Goal: Find contact information: Find contact information

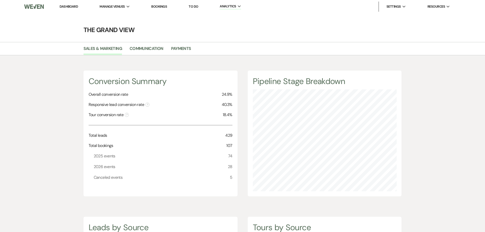
click at [155, 5] on link "Bookings" at bounding box center [159, 6] width 16 height 4
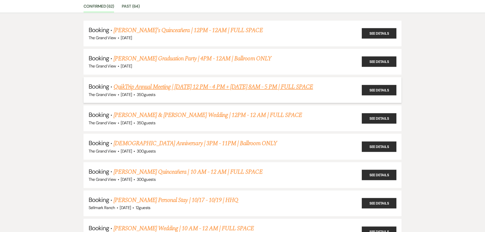
scroll to position [51, 0]
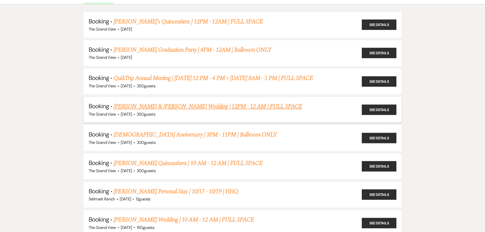
click at [208, 101] on li "Booking · [PERSON_NAME] & [PERSON_NAME] Wedding | 12PM - 12 AM | FULL SPACE The…" at bounding box center [243, 110] width 319 height 26
click at [217, 108] on link "[PERSON_NAME] & [PERSON_NAME] Wedding | 12PM - 12 AM | FULL SPACE" at bounding box center [208, 106] width 189 height 9
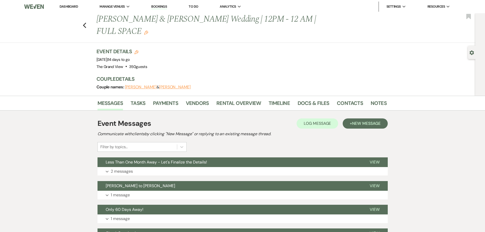
click at [368, 98] on li "Contacts" at bounding box center [354, 104] width 34 height 12
click at [375, 99] on link "Notes" at bounding box center [379, 104] width 16 height 11
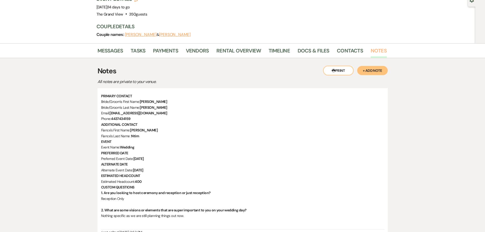
scroll to position [76, 0]
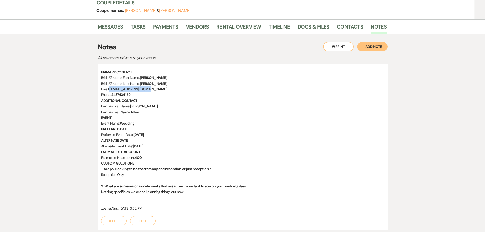
drag, startPoint x: 111, startPoint y: 77, endPoint x: 156, endPoint y: 75, distance: 45.7
click at [156, 86] on p "Email: [EMAIL_ADDRESS][DOMAIN_NAME]" at bounding box center [242, 89] width 283 height 6
copy strong "[EMAIL_ADDRESS][DOMAIN_NAME]"
click at [142, 109] on p "Fiance's Last Name : [PERSON_NAME]" at bounding box center [242, 112] width 283 height 6
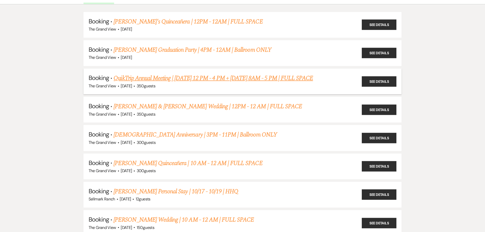
scroll to position [102, 0]
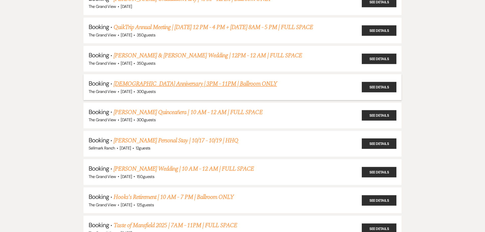
click at [223, 83] on link "[DEMOGRAPHIC_DATA] Anniversary | 3PM - 11PM | Ballroom ONLY" at bounding box center [195, 83] width 163 height 9
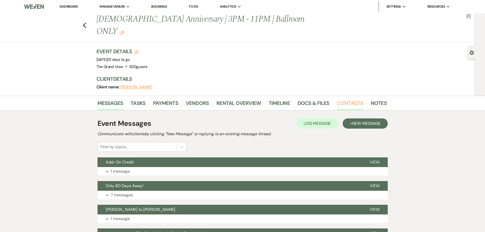
click at [356, 99] on link "Contacts" at bounding box center [350, 104] width 26 height 11
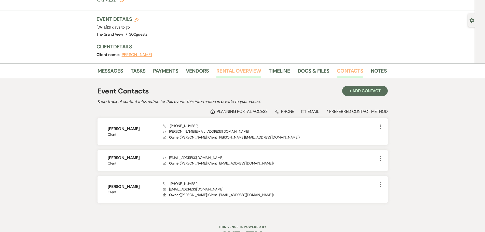
scroll to position [36, 0]
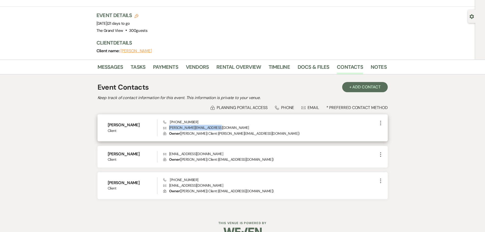
drag, startPoint x: 168, startPoint y: 115, endPoint x: 216, endPoint y: 118, distance: 48.0
click at [216, 125] on p "Envelope [PERSON_NAME][EMAIL_ADDRESS][DOMAIN_NAME]" at bounding box center [270, 128] width 214 height 6
copy p "[PERSON_NAME][EMAIL_ADDRESS][DOMAIN_NAME]"
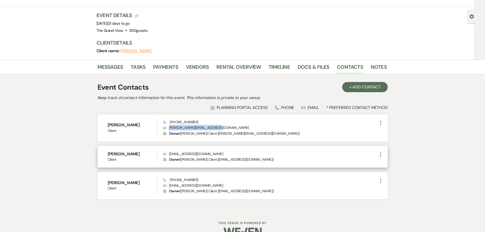
click at [184, 151] on p "Envelope [EMAIL_ADDRESS][DOMAIN_NAME]" at bounding box center [270, 154] width 214 height 6
copy p "[EMAIL_ADDRESS][DOMAIN_NAME]"
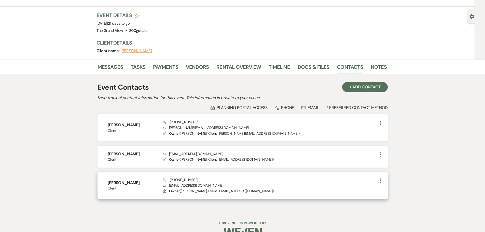
click at [189, 183] on p "Envelope [EMAIL_ADDRESS][DOMAIN_NAME]" at bounding box center [270, 186] width 214 height 6
copy p "[EMAIL_ADDRESS][DOMAIN_NAME]"
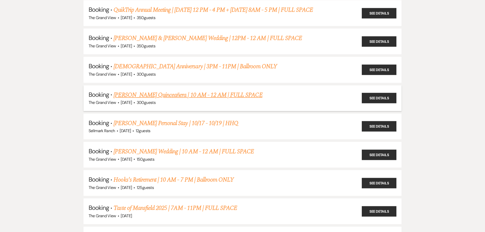
scroll to position [127, 0]
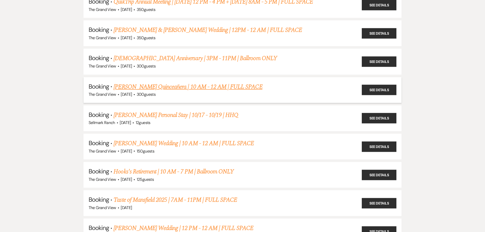
click at [173, 88] on link "[PERSON_NAME] Quinceañera | 10 AM - 12 AM | FULL SPACE" at bounding box center [188, 86] width 149 height 9
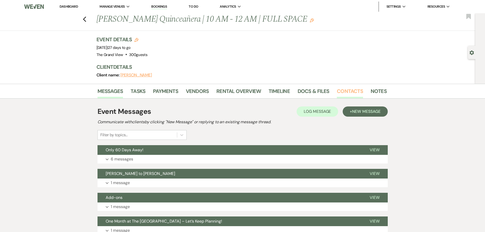
click at [354, 88] on link "Contacts" at bounding box center [350, 92] width 26 height 11
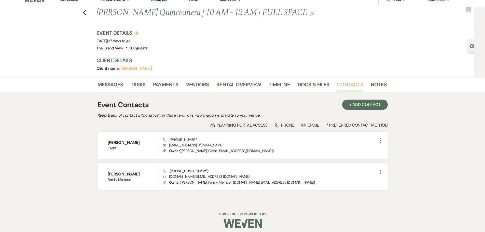
scroll to position [10, 0]
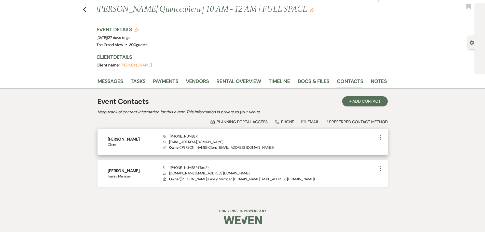
click at [196, 141] on p "Envelope [EMAIL_ADDRESS][DOMAIN_NAME]" at bounding box center [270, 142] width 214 height 6
copy p "[EMAIL_ADDRESS][DOMAIN_NAME]"
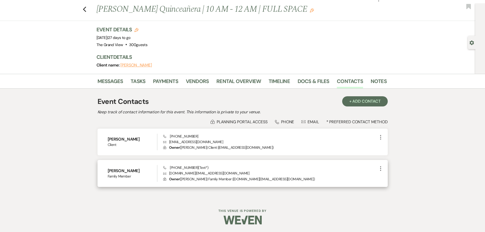
click at [181, 174] on p "Envelope [DOMAIN_NAME][EMAIL_ADDRESS][DOMAIN_NAME]" at bounding box center [270, 173] width 214 height 6
copy p "[DOMAIN_NAME][EMAIL_ADDRESS][DOMAIN_NAME]"
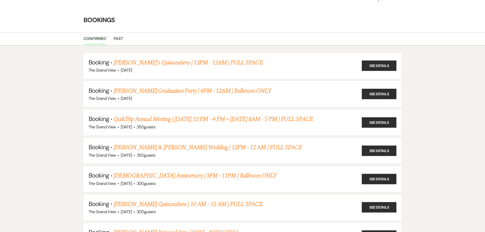
scroll to position [127, 0]
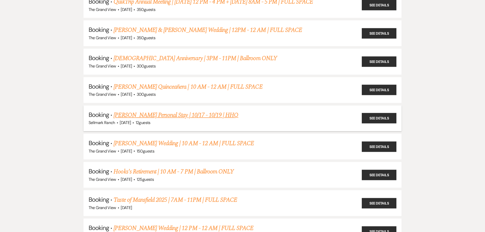
click at [128, 117] on link "[PERSON_NAME] Personal Stay | 10/17 - 10/19 | HHQ" at bounding box center [176, 115] width 125 height 9
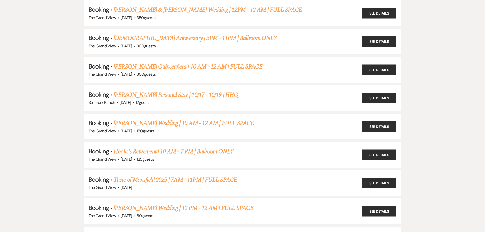
scroll to position [178, 0]
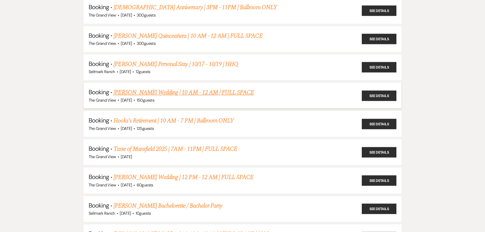
click at [131, 91] on link "[PERSON_NAME] Wedding | 10 AM - 12 AM | FULL SPACE" at bounding box center [184, 92] width 140 height 9
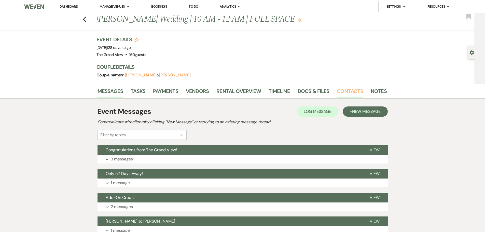
click at [343, 92] on link "Contacts" at bounding box center [350, 92] width 26 height 11
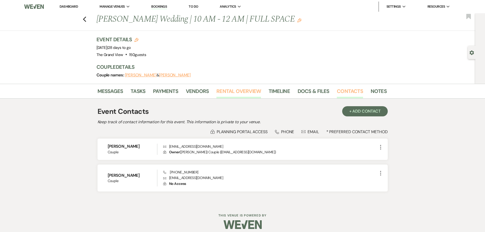
scroll to position [5, 0]
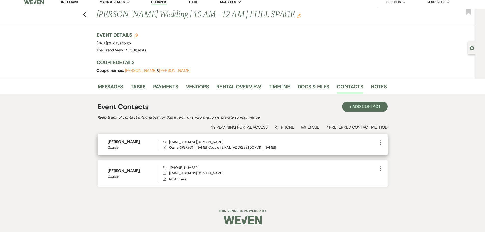
click at [201, 141] on p "Envelope [EMAIL_ADDRESS][DOMAIN_NAME]" at bounding box center [270, 142] width 214 height 6
copy p "[EMAIL_ADDRESS][DOMAIN_NAME]"
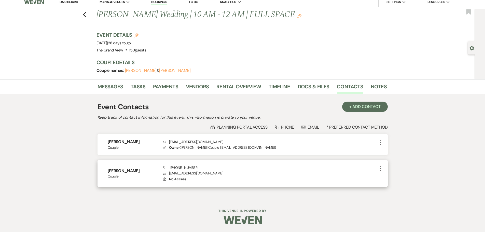
click at [178, 165] on div "Phone [PHONE_NUMBER] Envelope [EMAIL_ADDRESS][DOMAIN_NAME] Lock No Access" at bounding box center [270, 173] width 214 height 17
click at [186, 174] on p "Envelope [EMAIL_ADDRESS][DOMAIN_NAME]" at bounding box center [270, 173] width 214 height 6
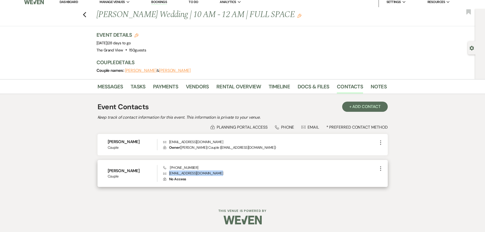
copy p "[EMAIL_ADDRESS][DOMAIN_NAME]"
click at [87, 15] on icon "Previous" at bounding box center [85, 15] width 4 height 6
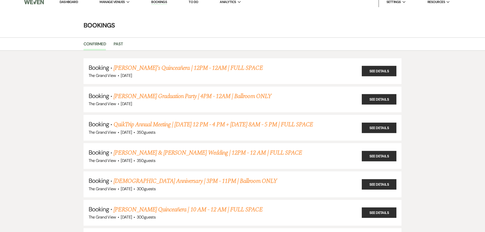
scroll to position [178, 0]
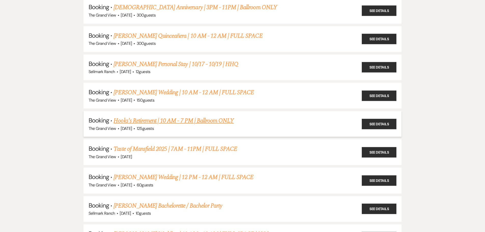
click at [139, 120] on link "Hooks's Retirement | 10 AM - 7 PM | Ballroom ONLY" at bounding box center [174, 120] width 120 height 9
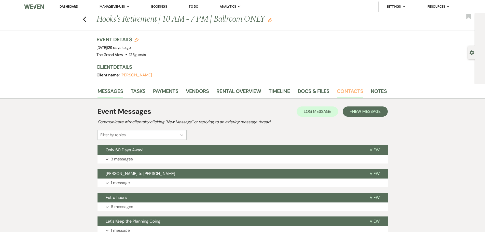
click at [343, 89] on link "Contacts" at bounding box center [350, 92] width 26 height 11
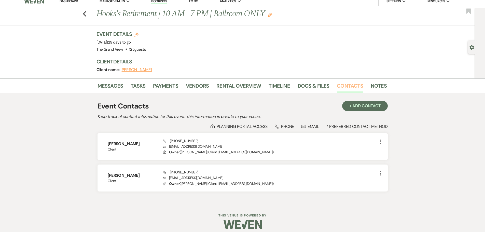
scroll to position [10, 0]
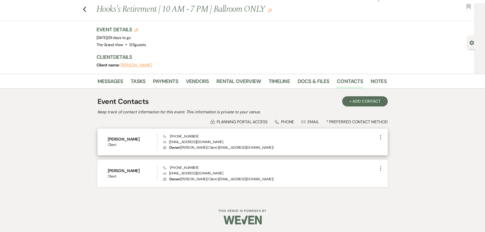
click at [189, 142] on p "Envelope [EMAIL_ADDRESS][DOMAIN_NAME]" at bounding box center [270, 142] width 214 height 6
copy p "[EMAIL_ADDRESS][DOMAIN_NAME]"
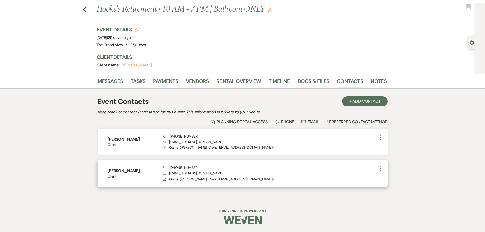
click at [195, 174] on p "Envelope [EMAIL_ADDRESS][DOMAIN_NAME]" at bounding box center [270, 173] width 214 height 6
copy p "[EMAIL_ADDRESS][DOMAIN_NAME]"
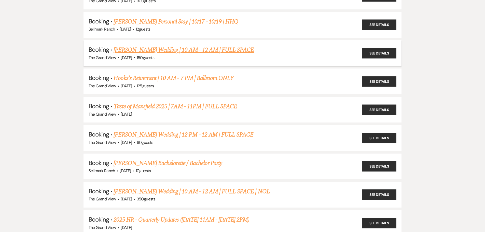
scroll to position [229, 0]
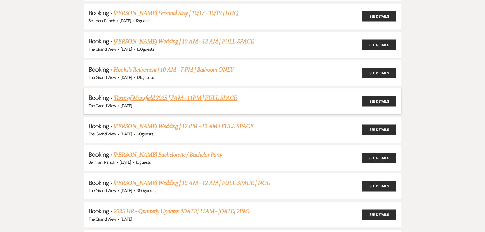
click at [142, 97] on link "Taste of Mansfield 2025 | 7AM - 11PM | FULL SPACE" at bounding box center [176, 98] width 124 height 9
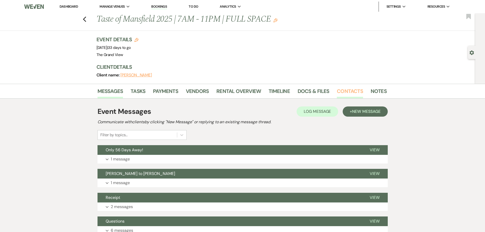
click at [350, 90] on link "Contacts" at bounding box center [350, 92] width 26 height 11
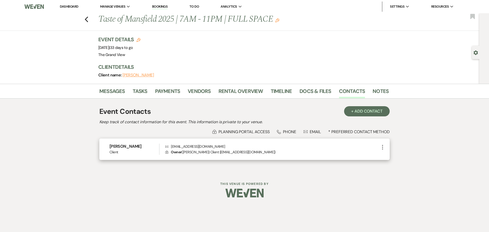
click at [202, 146] on p "Envelope [EMAIL_ADDRESS][DOMAIN_NAME]" at bounding box center [272, 147] width 214 height 6
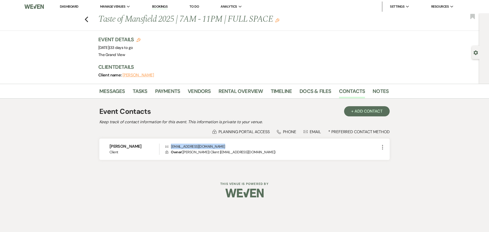
click at [89, 23] on div "Previous Taste of Mansfield 2025 | 7AM - 11PM | FULL SPACE Edit Bookmark" at bounding box center [238, 22] width 482 height 18
click at [86, 22] on icon "Previous" at bounding box center [87, 19] width 4 height 6
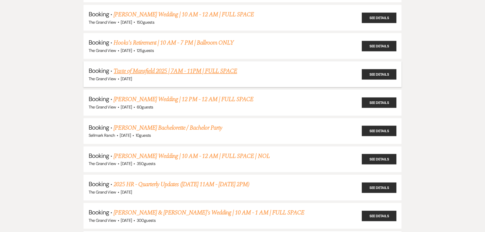
scroll to position [280, 0]
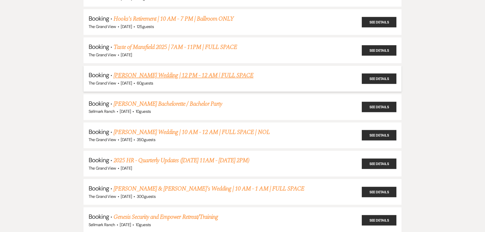
click at [140, 76] on link "[PERSON_NAME] Wedding | 12 PM - 12 AM | FULL SPACE" at bounding box center [184, 75] width 140 height 9
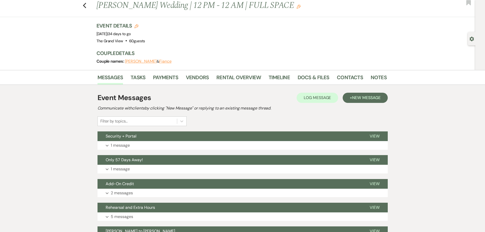
scroll to position [25, 0]
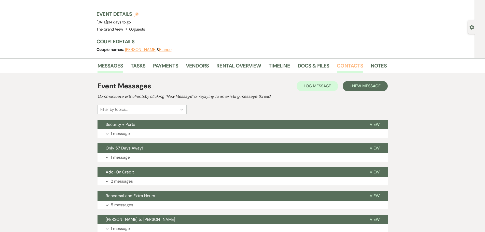
click at [342, 68] on link "Contacts" at bounding box center [350, 67] width 26 height 11
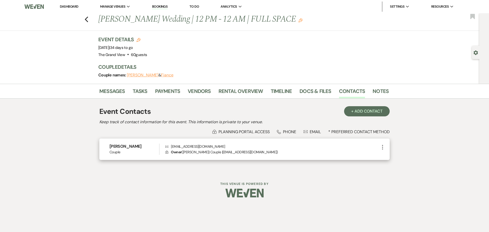
click at [192, 145] on p "Envelope [EMAIL_ADDRESS][DOMAIN_NAME]" at bounding box center [272, 147] width 214 height 6
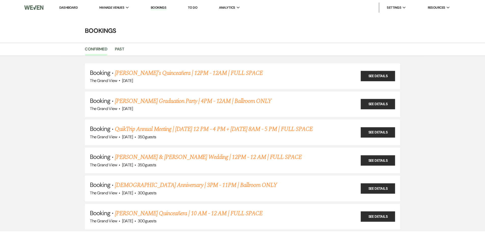
scroll to position [280, 0]
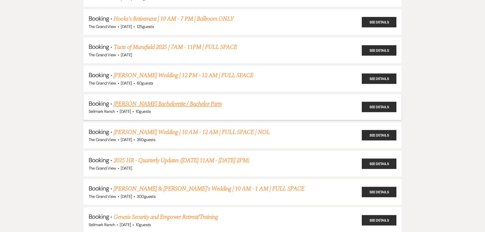
click at [134, 101] on link "[PERSON_NAME] Bachelorette / Bachelor Party" at bounding box center [168, 103] width 109 height 9
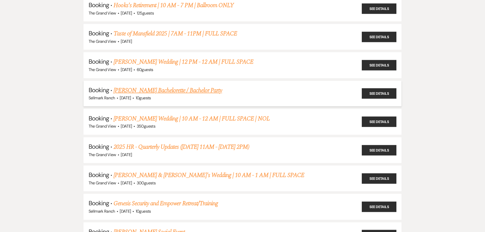
scroll to position [306, 0]
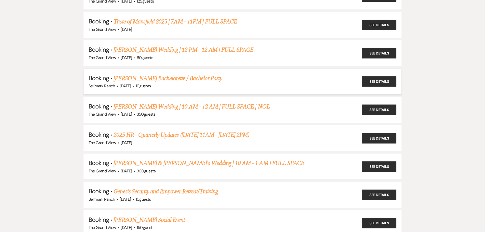
click at [181, 82] on link "[PERSON_NAME] Bachelorette / Bachelor Party" at bounding box center [168, 78] width 109 height 9
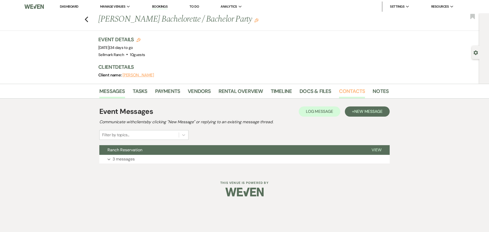
click at [352, 87] on link "Contacts" at bounding box center [352, 92] width 26 height 11
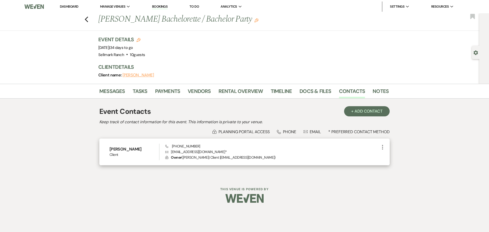
click at [183, 150] on p "Envelope [EMAIL_ADDRESS][DOMAIN_NAME] *" at bounding box center [272, 152] width 214 height 6
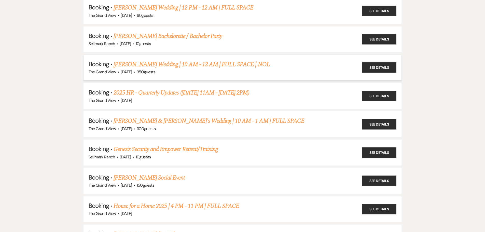
scroll to position [357, 0]
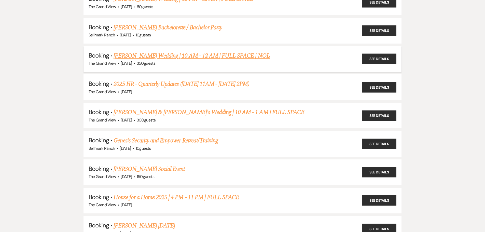
click at [150, 56] on link "[PERSON_NAME] Wedding | 10 AM - 12 AM | FULL SPACE | NOL" at bounding box center [192, 55] width 156 height 9
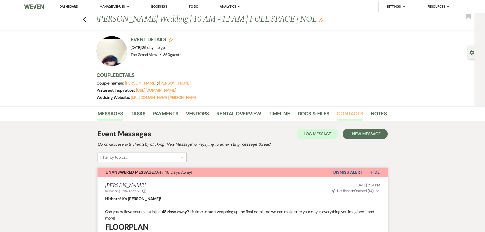
click at [351, 116] on link "Contacts" at bounding box center [350, 115] width 26 height 11
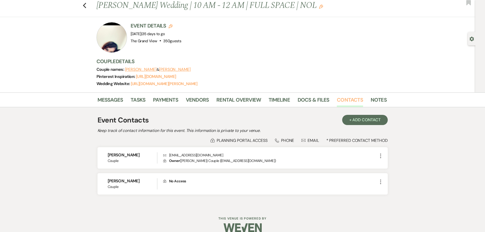
scroll to position [21, 0]
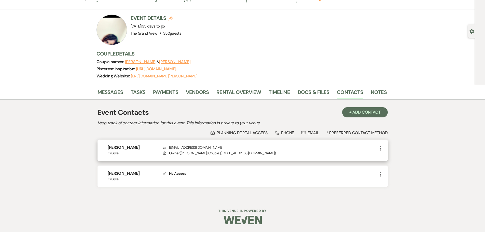
click at [179, 147] on p "Envelope [EMAIL_ADDRESS][DOMAIN_NAME]" at bounding box center [270, 148] width 214 height 6
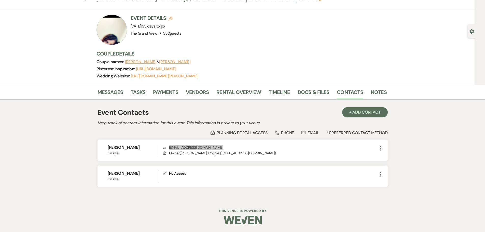
scroll to position [0, 0]
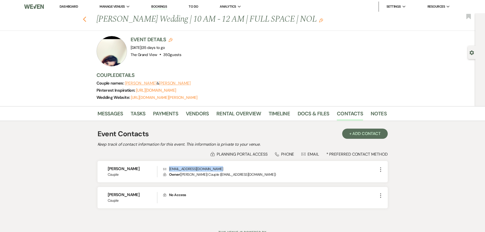
click at [86, 18] on use "button" at bounding box center [84, 20] width 3 height 6
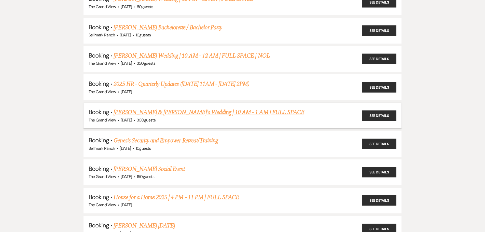
click at [168, 113] on link "[PERSON_NAME] & [PERSON_NAME]'s Wedding | 10 AM - 1 AM | FULL SPACE" at bounding box center [209, 112] width 191 height 9
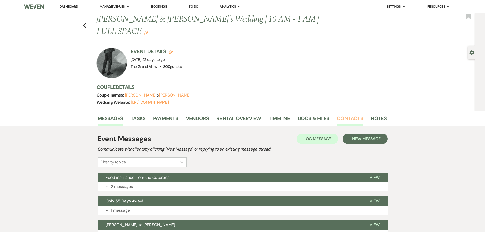
click at [345, 114] on link "Contacts" at bounding box center [350, 119] width 26 height 11
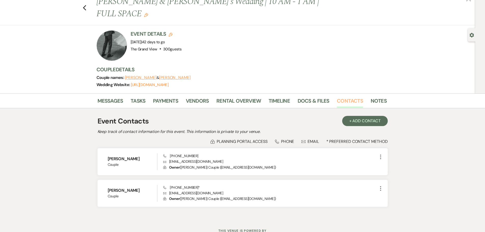
scroll to position [25, 0]
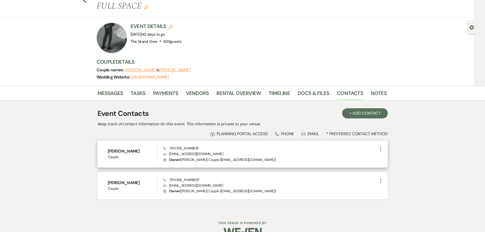
click at [184, 151] on p "Envelope [EMAIL_ADDRESS][DOMAIN_NAME]" at bounding box center [270, 154] width 214 height 6
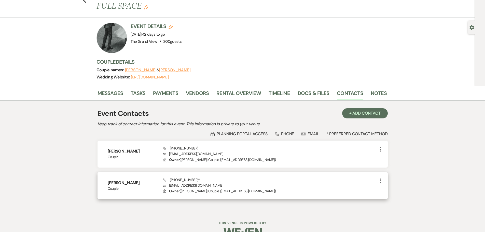
click at [192, 183] on p "Envelope [EMAIL_ADDRESS][DOMAIN_NAME]" at bounding box center [270, 186] width 214 height 6
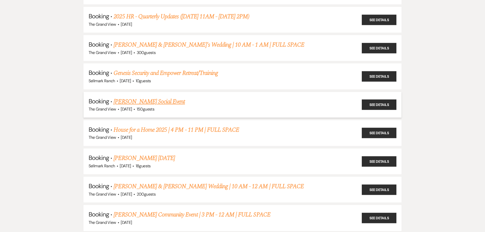
scroll to position [433, 0]
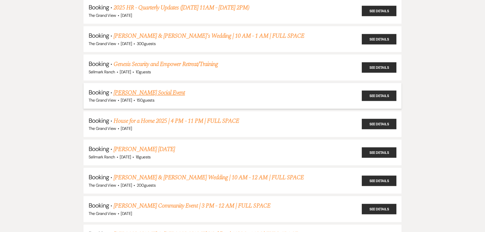
click at [158, 91] on link "[PERSON_NAME] Social Event" at bounding box center [149, 92] width 71 height 9
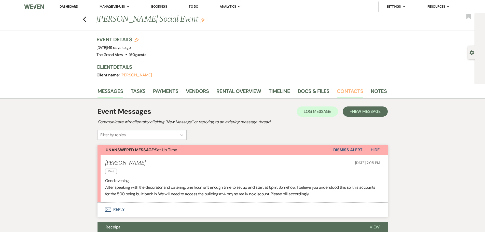
click at [343, 91] on link "Contacts" at bounding box center [350, 92] width 26 height 11
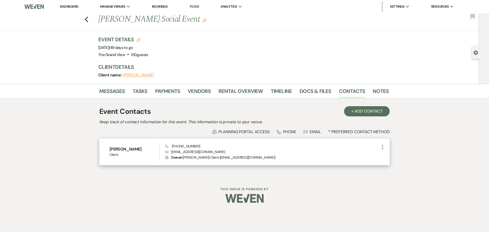
click at [188, 149] on p "Envelope [EMAIL_ADDRESS][DOMAIN_NAME]" at bounding box center [272, 152] width 214 height 6
click at [190, 151] on p "Envelope [EMAIL_ADDRESS][DOMAIN_NAME]" at bounding box center [272, 152] width 214 height 6
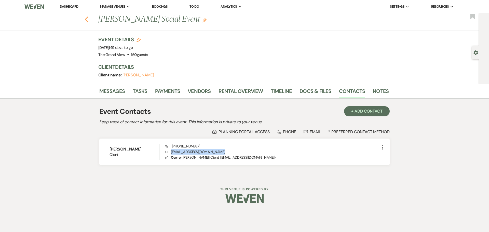
click at [85, 19] on use "button" at bounding box center [86, 20] width 3 height 6
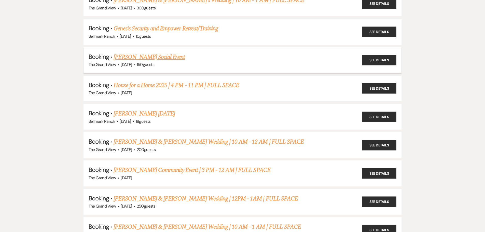
scroll to position [484, 0]
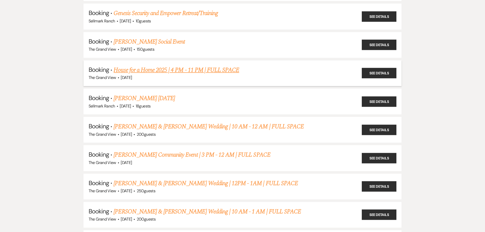
click at [143, 75] on div "The Grand View · [DATE]" at bounding box center [243, 77] width 308 height 7
click at [147, 70] on link "House for a Home 2025 | 4 PM - 11 PM | FULL SPACE" at bounding box center [177, 69] width 126 height 9
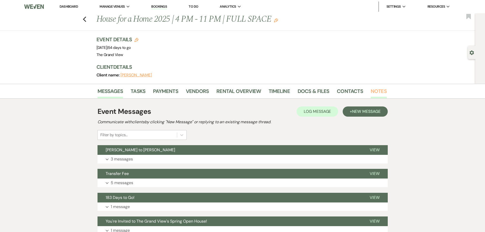
click at [371, 91] on link "Notes" at bounding box center [379, 92] width 16 height 11
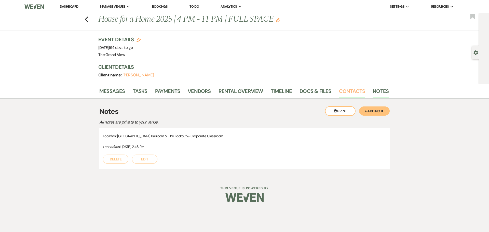
click at [357, 90] on link "Contacts" at bounding box center [352, 92] width 26 height 11
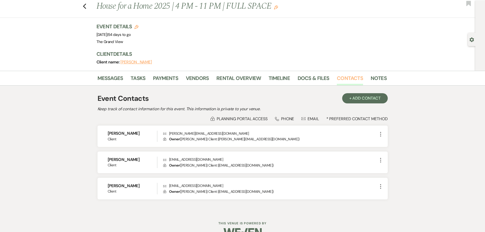
scroll to position [25, 0]
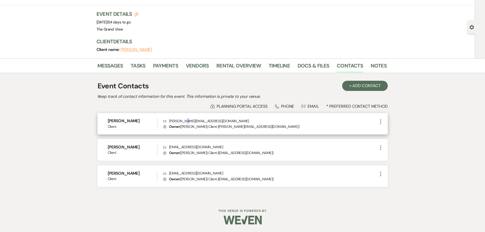
click at [186, 121] on p "Envelope [EMAIL_ADDRESS][DOMAIN_NAME]" at bounding box center [270, 121] width 214 height 6
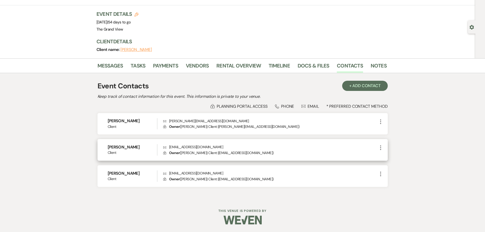
click at [187, 148] on p "Envelope [EMAIL_ADDRESS][DOMAIN_NAME]" at bounding box center [270, 147] width 214 height 6
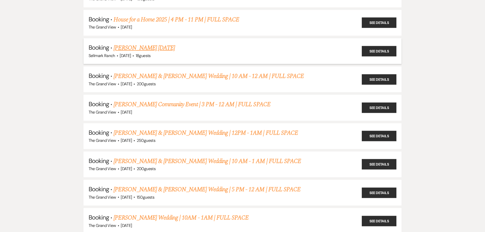
scroll to position [535, 0]
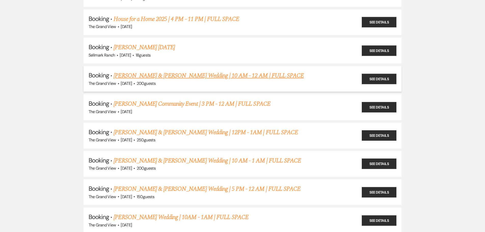
click at [140, 75] on link "[PERSON_NAME] & [PERSON_NAME] Wedding | 10 AM - 12 AM | FULL SPACE" at bounding box center [209, 75] width 190 height 9
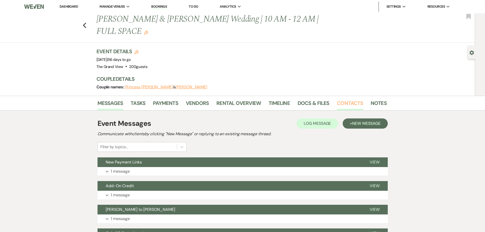
click at [353, 99] on link "Contacts" at bounding box center [350, 104] width 26 height 11
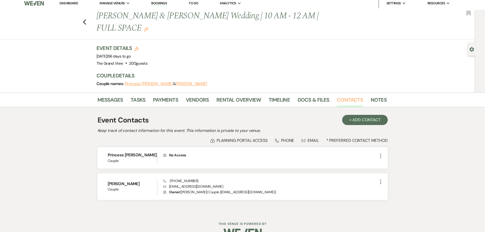
scroll to position [4, 0]
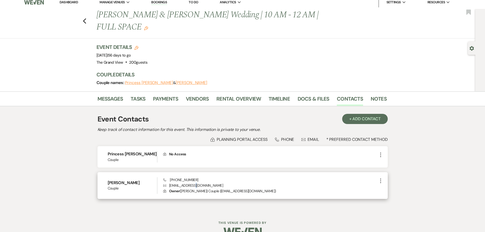
click at [194, 183] on p "Envelope [EMAIL_ADDRESS][DOMAIN_NAME]" at bounding box center [270, 186] width 214 height 6
click at [195, 183] on p "Envelope [EMAIL_ADDRESS][DOMAIN_NAME]" at bounding box center [270, 186] width 214 height 6
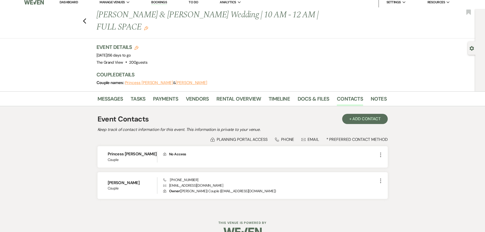
click at [89, 18] on div "Previous [PERSON_NAME] & [PERSON_NAME] Wedding | 10 AM - 12 AM | FULL SPACE Edi…" at bounding box center [236, 24] width 478 height 30
click at [87, 18] on icon "Previous" at bounding box center [85, 21] width 4 height 6
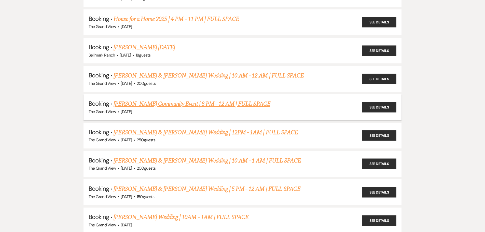
click at [155, 104] on link "[PERSON_NAME] Community Event | 3 PM - 12 AM | FULL SPACE" at bounding box center [192, 103] width 157 height 9
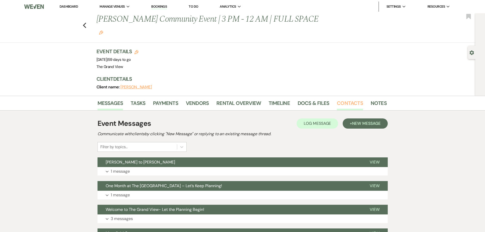
click at [353, 99] on link "Contacts" at bounding box center [350, 104] width 26 height 11
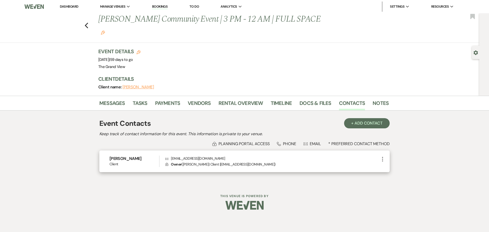
click at [200, 156] on p "Envelope [EMAIL_ADDRESS][DOMAIN_NAME]" at bounding box center [272, 159] width 214 height 6
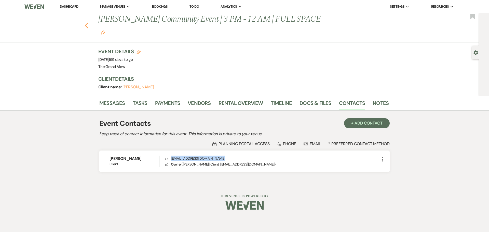
click at [86, 23] on use "button" at bounding box center [86, 26] width 3 height 6
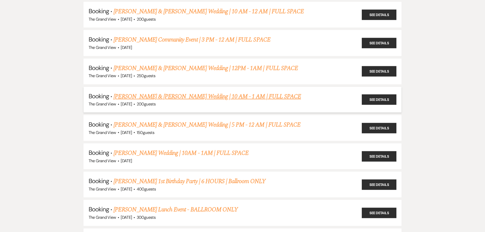
scroll to position [612, 0]
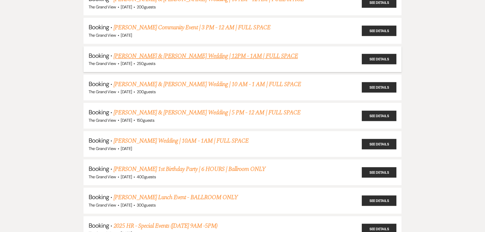
click at [149, 53] on link "[PERSON_NAME] & [PERSON_NAME] Wedding | 12PM - 1AM | FULL SPACE" at bounding box center [206, 55] width 184 height 9
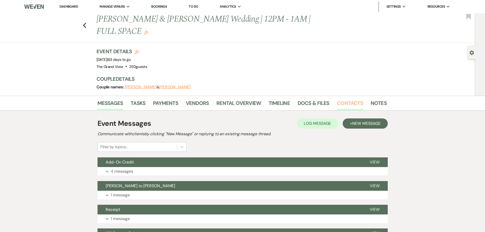
click at [339, 99] on link "Contacts" at bounding box center [350, 104] width 26 height 11
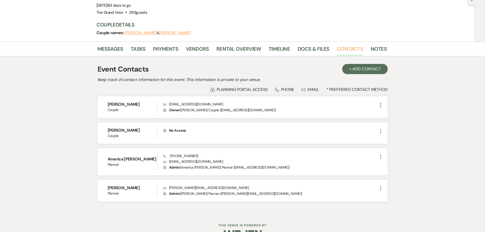
scroll to position [57, 0]
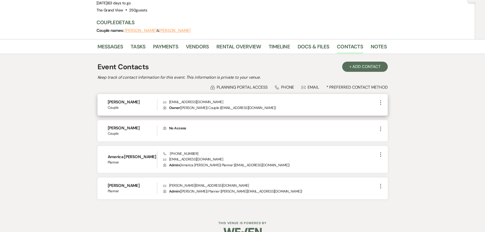
click at [188, 99] on p "Envelope [EMAIL_ADDRESS][DOMAIN_NAME]" at bounding box center [270, 102] width 214 height 6
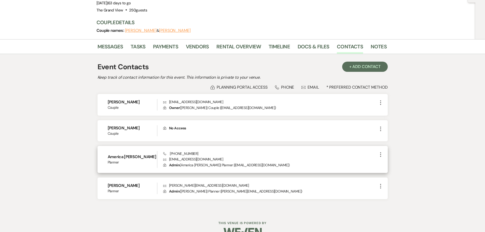
click at [195, 156] on p "Envelope [EMAIL_ADDRESS][DOMAIN_NAME]" at bounding box center [270, 159] width 214 height 6
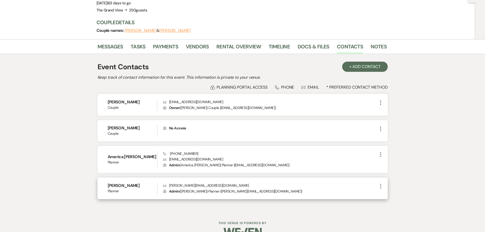
click at [192, 183] on p "Envelope [PERSON_NAME][EMAIL_ADDRESS][DOMAIN_NAME]" at bounding box center [270, 186] width 214 height 6
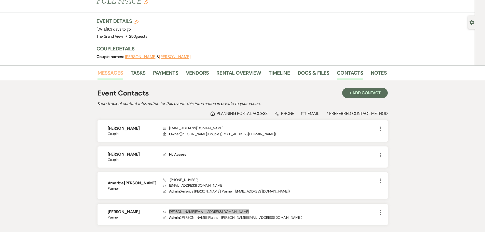
scroll to position [0, 0]
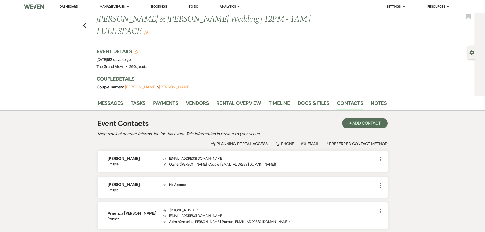
click at [83, 19] on div "Previous [PERSON_NAME] & [PERSON_NAME] Wedding | 12PM - 1AM | FULL SPACE Edit B…" at bounding box center [236, 28] width 478 height 30
click at [85, 23] on use "button" at bounding box center [84, 26] width 3 height 6
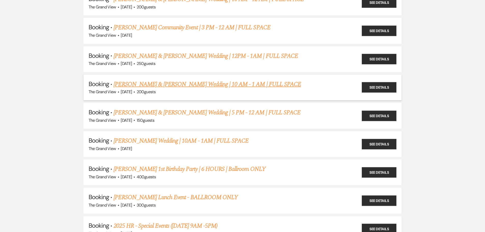
click at [136, 88] on link "[PERSON_NAME] & [PERSON_NAME] Wedding | 10 AM - 1 AM | FULL SPACE" at bounding box center [208, 84] width 188 height 9
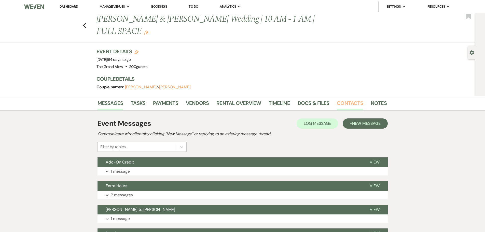
click at [354, 99] on link "Contacts" at bounding box center [350, 104] width 26 height 11
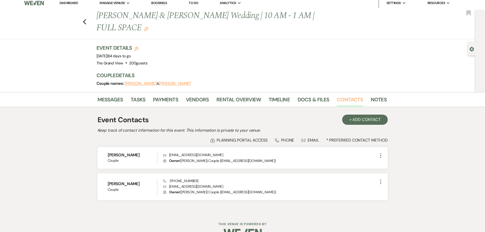
scroll to position [5, 0]
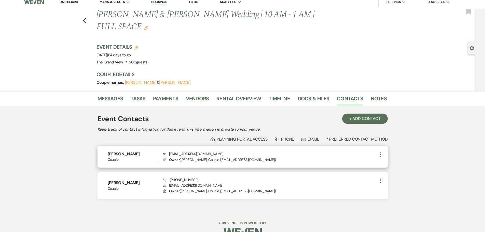
click at [190, 151] on p "Envelope [EMAIL_ADDRESS][DOMAIN_NAME]" at bounding box center [270, 154] width 214 height 6
click at [191, 151] on p "Envelope [EMAIL_ADDRESS][DOMAIN_NAME]" at bounding box center [270, 154] width 214 height 6
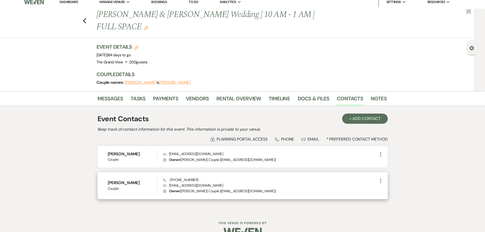
click at [192, 183] on p "Envelope [EMAIL_ADDRESS][DOMAIN_NAME]" at bounding box center [270, 186] width 214 height 6
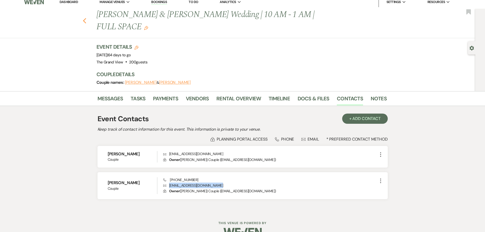
click at [86, 18] on use "button" at bounding box center [84, 21] width 3 height 6
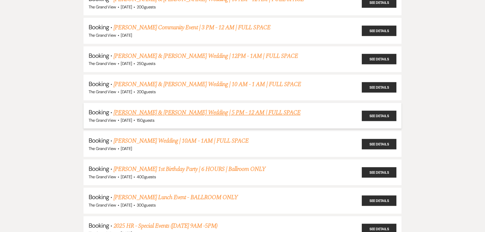
click at [158, 113] on link "[PERSON_NAME] & [PERSON_NAME] Wedding | 5 PM - 12 AM | FULL SPACE" at bounding box center [207, 112] width 187 height 9
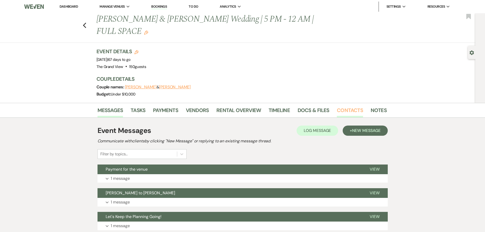
click at [353, 106] on link "Contacts" at bounding box center [350, 111] width 26 height 11
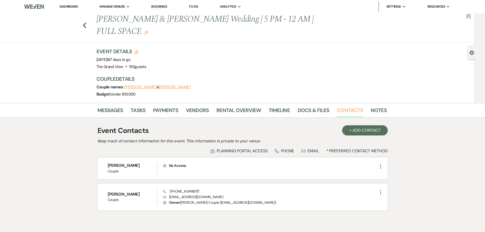
scroll to position [11, 0]
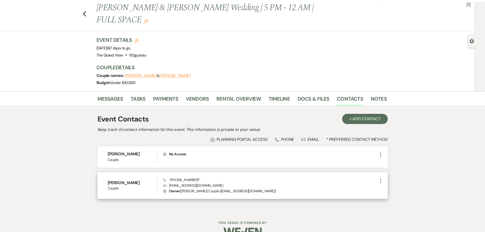
click at [187, 183] on p "Envelope [EMAIL_ADDRESS][DOMAIN_NAME]" at bounding box center [270, 186] width 214 height 6
click at [88, 8] on div "Previous [PERSON_NAME] & [PERSON_NAME] Wedding | 5 PM - 12 AM | FULL SPACE Edit…" at bounding box center [236, 17] width 478 height 30
click at [83, 8] on div "Previous [PERSON_NAME] & [PERSON_NAME] Wedding | 5 PM - 12 AM | FULL SPACE Edit…" at bounding box center [236, 17] width 478 height 30
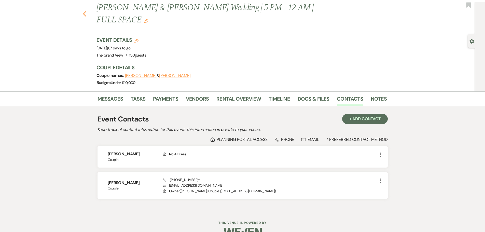
click at [85, 11] on icon "Previous" at bounding box center [85, 14] width 4 height 6
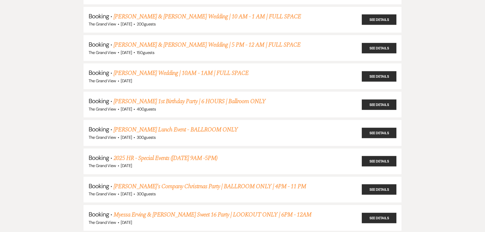
scroll to position [688, 0]
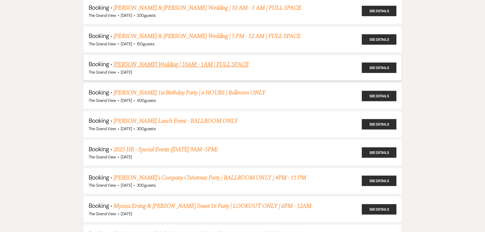
click at [147, 61] on link "[PERSON_NAME] Wedding | 10AM - 1AM | FULL SPACE" at bounding box center [181, 64] width 135 height 9
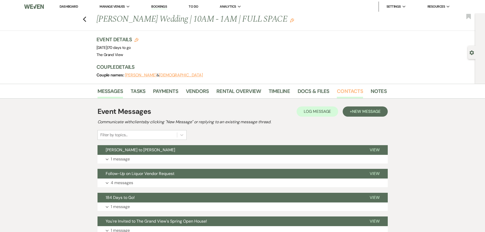
click at [347, 90] on link "Contacts" at bounding box center [350, 92] width 26 height 11
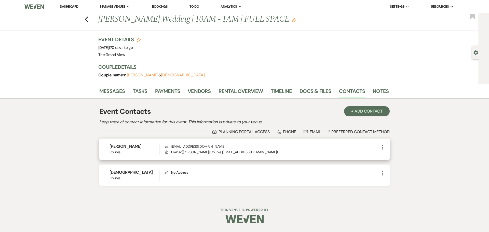
click at [187, 147] on p "Envelope [EMAIL_ADDRESS][DOMAIN_NAME]" at bounding box center [272, 147] width 214 height 6
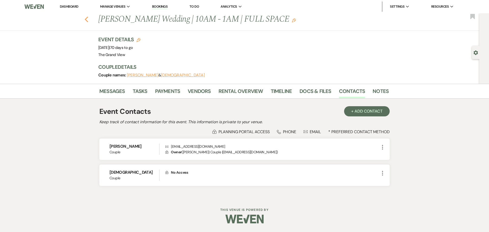
drag, startPoint x: 84, startPoint y: 22, endPoint x: 87, endPoint y: 21, distance: 3.5
click at [86, 22] on div "Previous [PERSON_NAME] Wedding | 10AM - 1AM | FULL SPACE Edit Bookmark" at bounding box center [238, 22] width 482 height 18
click at [89, 19] on div "Previous [PERSON_NAME] Wedding | 10AM - 1AM | FULL SPACE Edit Bookmark" at bounding box center [238, 22] width 482 height 18
click at [85, 20] on icon "Previous" at bounding box center [87, 19] width 4 height 6
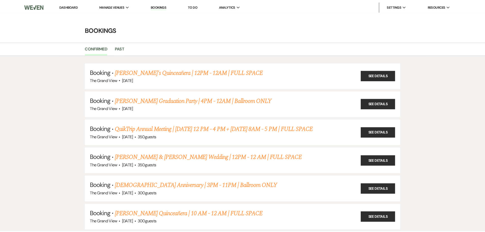
scroll to position [688, 0]
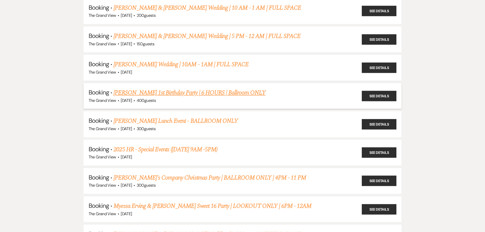
click at [134, 93] on link "[PERSON_NAME] 1st Birthday Party | 6 HOURS | Ballroom ONLY" at bounding box center [190, 92] width 152 height 9
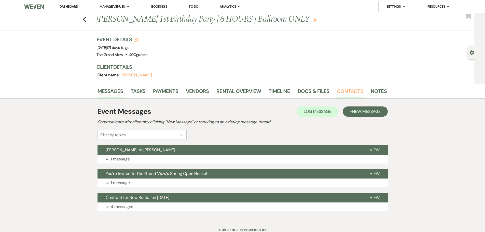
click at [342, 89] on link "Contacts" at bounding box center [350, 92] width 26 height 11
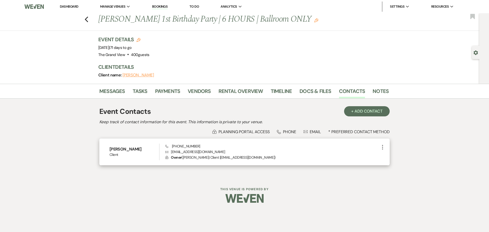
click at [186, 150] on p "Envelope [EMAIL_ADDRESS][DOMAIN_NAME]" at bounding box center [272, 152] width 214 height 6
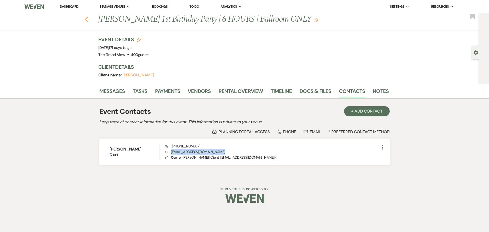
click at [87, 17] on use "button" at bounding box center [86, 20] width 3 height 6
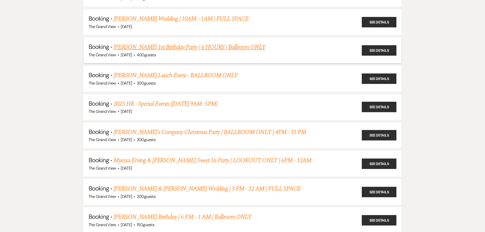
scroll to position [739, 0]
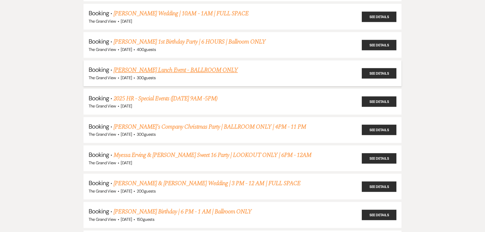
click at [149, 73] on link "[PERSON_NAME] Lunch Event - BALLROOM ONLY" at bounding box center [176, 69] width 124 height 9
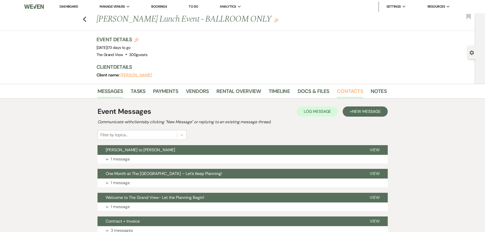
click at [346, 90] on link "Contacts" at bounding box center [350, 92] width 26 height 11
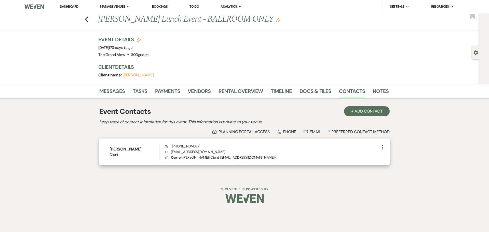
click at [196, 152] on p "Envelope [EMAIL_ADDRESS][DOMAIN_NAME]" at bounding box center [272, 152] width 214 height 6
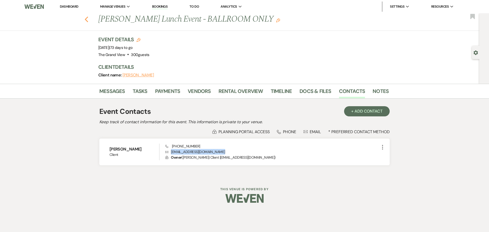
click at [88, 22] on use "button" at bounding box center [86, 20] width 3 height 6
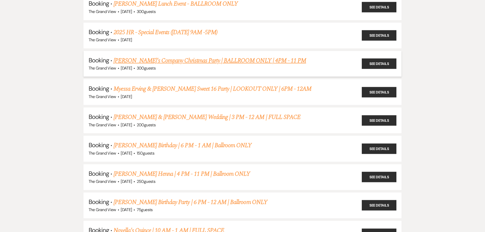
scroll to position [815, 0]
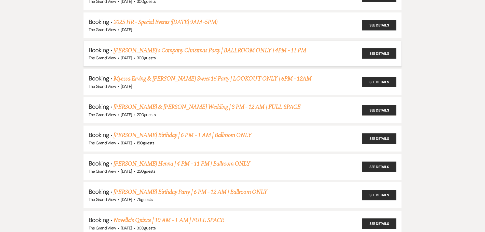
click at [146, 56] on div "The Grand View · [DATE] · 300 guests" at bounding box center [243, 58] width 308 height 7
click at [150, 48] on link "[PERSON_NAME]'s Company Christmas Party | BALLROOM ONLY | 4PM - 11 PM" at bounding box center [210, 50] width 193 height 9
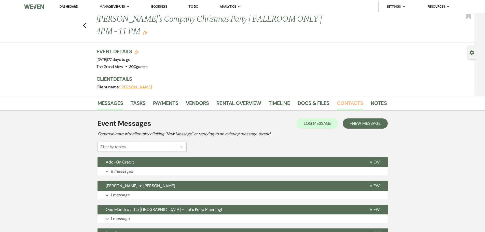
click at [344, 104] on link "Contacts" at bounding box center [350, 104] width 26 height 11
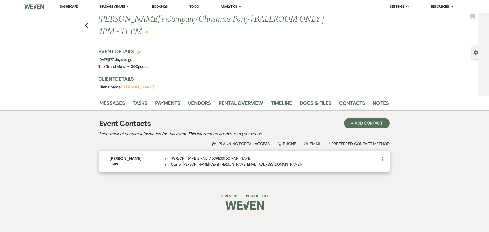
click at [200, 157] on p "Envelope [PERSON_NAME][EMAIL_ADDRESS][DOMAIN_NAME]" at bounding box center [272, 159] width 214 height 6
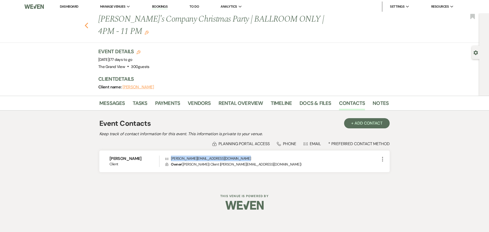
click at [85, 27] on icon "Previous" at bounding box center [87, 25] width 4 height 6
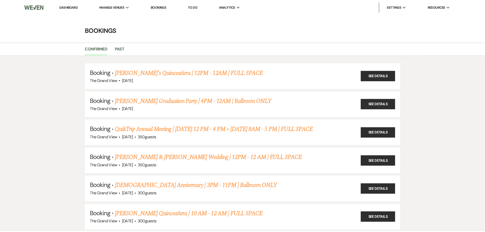
scroll to position [815, 0]
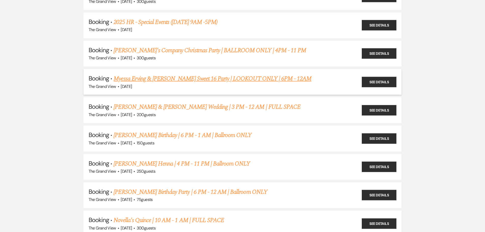
click at [161, 80] on link "Myessa Erving & [PERSON_NAME] Sweet 16 Party | LOOKOUT ONLY | 6PM - 12AM" at bounding box center [213, 78] width 198 height 9
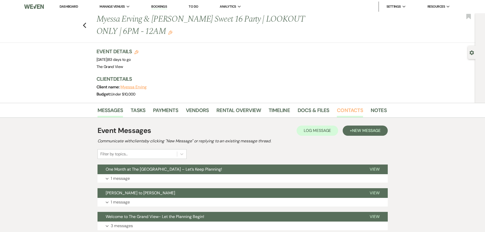
click at [344, 108] on link "Contacts" at bounding box center [350, 111] width 26 height 11
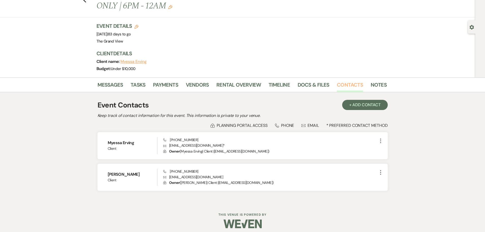
scroll to position [29, 0]
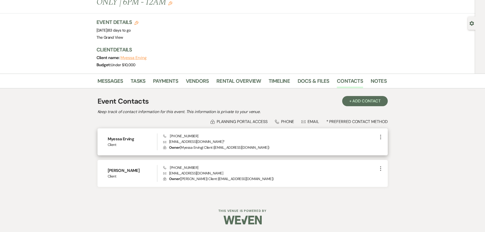
click at [191, 140] on p "Envelope [EMAIL_ADDRESS][DOMAIN_NAME] *" at bounding box center [270, 142] width 214 height 6
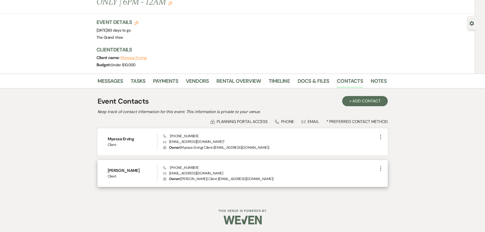
click at [185, 174] on p "Envelope [EMAIL_ADDRESS][DOMAIN_NAME]" at bounding box center [270, 173] width 214 height 6
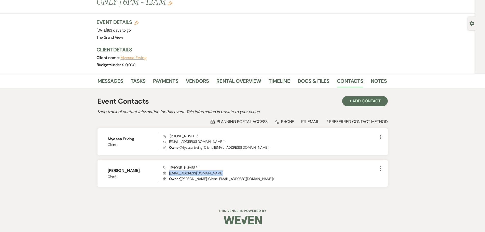
scroll to position [815, 0]
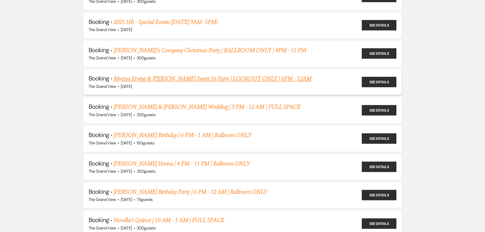
click at [229, 77] on link "Myessa Erving & [PERSON_NAME] Sweet 16 Party | LOOKOUT ONLY | 6PM - 12AM" at bounding box center [213, 78] width 198 height 9
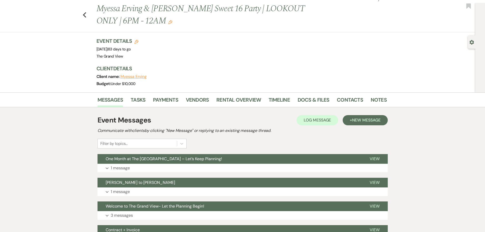
scroll to position [8, 0]
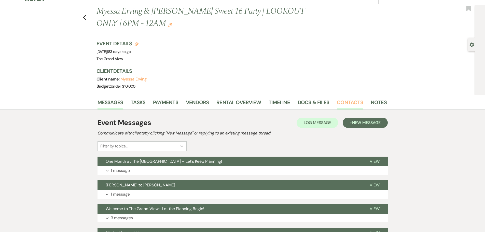
click at [344, 100] on link "Contacts" at bounding box center [350, 103] width 26 height 11
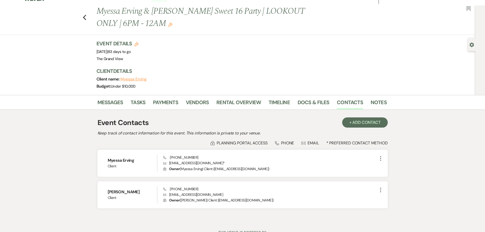
click at [91, 16] on div "Previous Myessa Erving & [PERSON_NAME] Sweet 16 Party | LOOKOUT ONLY | 6PM - 12…" at bounding box center [236, 20] width 478 height 30
click at [87, 17] on icon "Previous" at bounding box center [85, 18] width 4 height 6
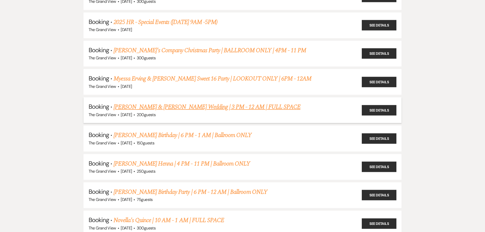
click at [140, 108] on link "[PERSON_NAME] & [PERSON_NAME] Wedding | 3 PM - 12 AM | FULL SPACE" at bounding box center [207, 106] width 187 height 9
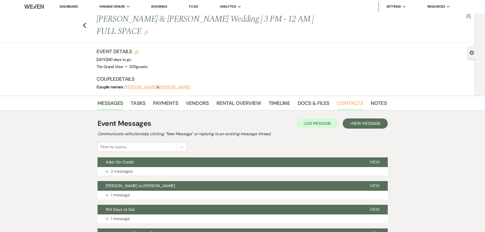
click at [346, 99] on link "Contacts" at bounding box center [350, 104] width 26 height 11
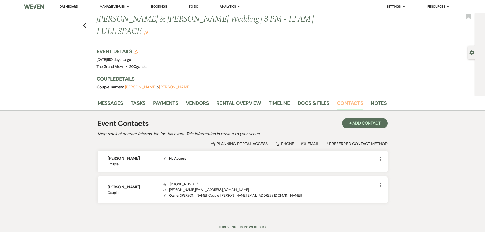
scroll to position [4, 0]
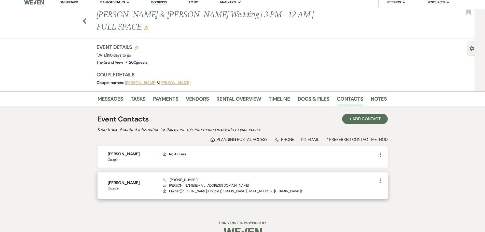
click at [192, 183] on p "Envelope [PERSON_NAME][EMAIL_ADDRESS][DOMAIN_NAME]" at bounding box center [270, 186] width 214 height 6
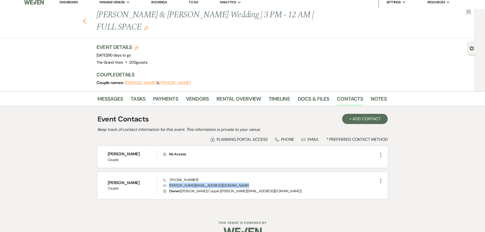
click at [85, 18] on icon "Previous" at bounding box center [85, 21] width 4 height 6
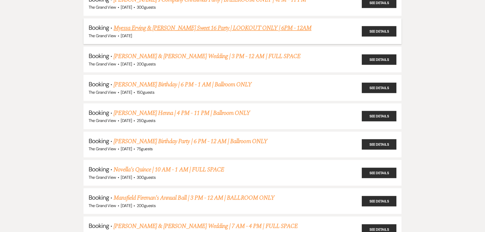
scroll to position [866, 0]
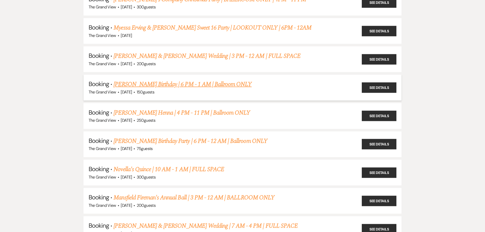
click at [140, 86] on link "[PERSON_NAME] Birthday | 6 PM - 1 AM | Ballroom ONLY" at bounding box center [183, 84] width 138 height 9
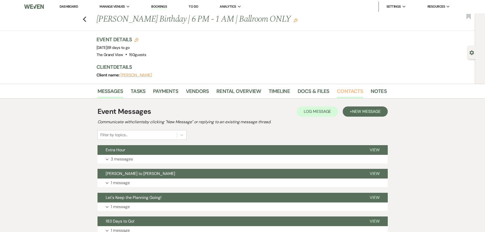
click at [345, 93] on link "Contacts" at bounding box center [350, 92] width 26 height 11
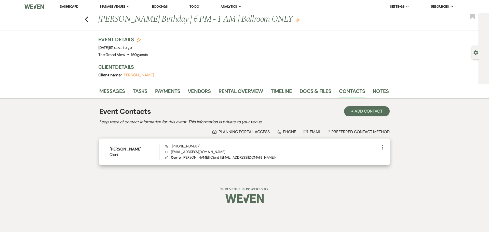
click at [181, 151] on p "Envelope [EMAIL_ADDRESS][DOMAIN_NAME]" at bounding box center [272, 152] width 214 height 6
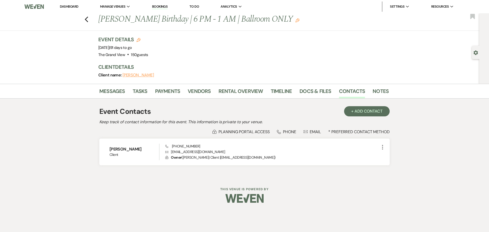
click at [89, 21] on div "Previous [PERSON_NAME] Birthday | 6 PM - 1 AM | Ballroom ONLY Edit Bookmark" at bounding box center [238, 22] width 482 height 18
click at [87, 19] on icon "Previous" at bounding box center [87, 19] width 4 height 6
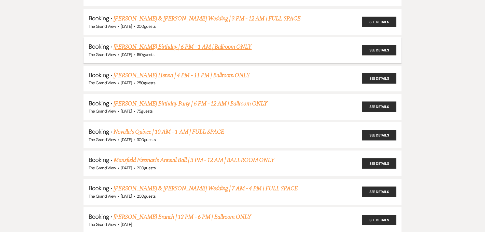
scroll to position [917, 0]
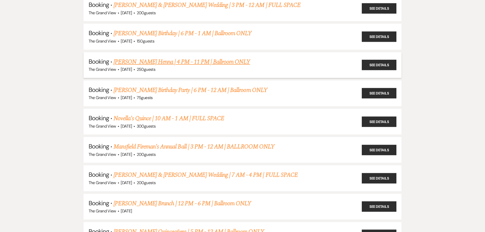
click at [145, 62] on link "[PERSON_NAME] Henna | 4 PM - 11 PM | Ballroom ONLY" at bounding box center [182, 61] width 137 height 9
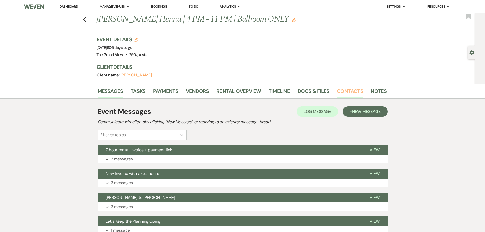
click at [341, 92] on link "Contacts" at bounding box center [350, 92] width 26 height 11
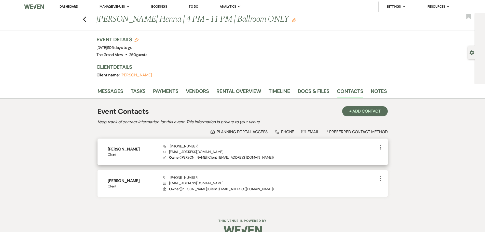
click at [193, 151] on p "Envelope [EMAIL_ADDRESS][DOMAIN_NAME]" at bounding box center [270, 152] width 214 height 6
click at [193, 152] on p "Envelope [EMAIL_ADDRESS][DOMAIN_NAME]" at bounding box center [270, 152] width 214 height 6
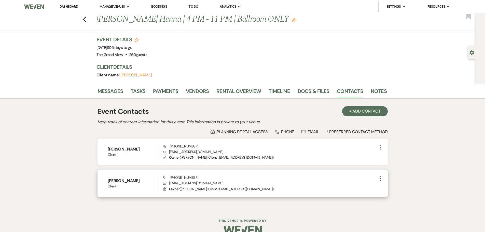
click at [193, 181] on p "Envelope [EMAIL_ADDRESS][DOMAIN_NAME]" at bounding box center [270, 183] width 214 height 6
click at [193, 183] on p "Envelope [EMAIL_ADDRESS][DOMAIN_NAME]" at bounding box center [270, 183] width 214 height 6
click at [86, 23] on div "Previous [PERSON_NAME] Henna | 4 PM - 11 PM | Ballroom ONLY Edit Bookmark" at bounding box center [236, 22] width 478 height 18
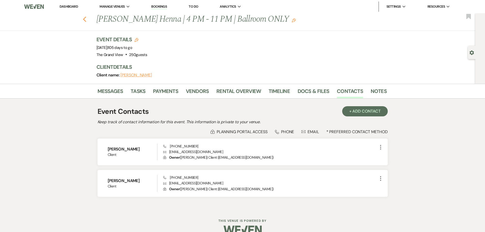
click at [86, 17] on use "button" at bounding box center [84, 20] width 3 height 6
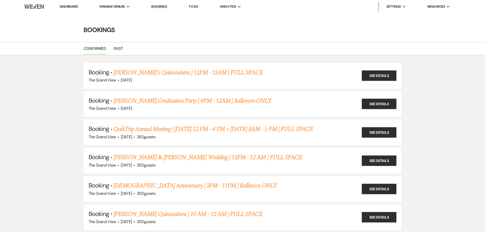
scroll to position [917, 0]
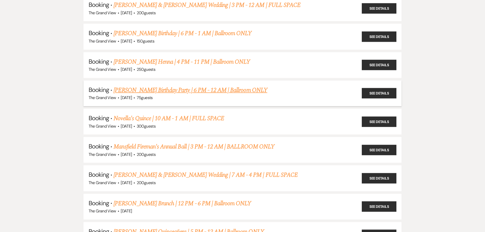
click at [146, 91] on link "[PERSON_NAME] Birthday Party | 6 PM - 12 AM | Ballroom ONLY" at bounding box center [191, 90] width 154 height 9
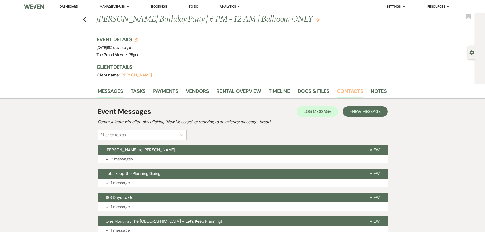
click at [348, 92] on link "Contacts" at bounding box center [350, 92] width 26 height 11
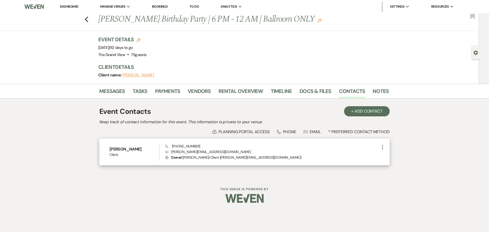
click at [190, 151] on p "Envelope [PERSON_NAME][EMAIL_ADDRESS][DOMAIN_NAME]" at bounding box center [272, 152] width 214 height 6
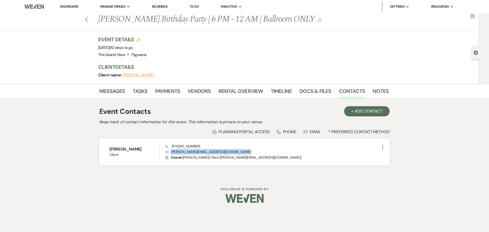
click at [86, 17] on icon "Previous" at bounding box center [87, 19] width 4 height 6
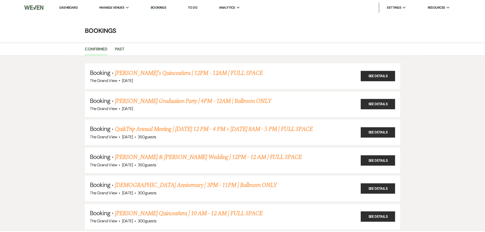
scroll to position [917, 0]
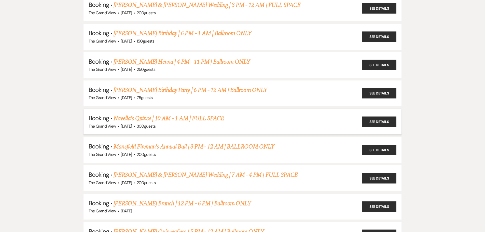
click at [157, 118] on link "Novella's Quince | 10 AM - 1 AM | FULL SPACE" at bounding box center [169, 118] width 111 height 9
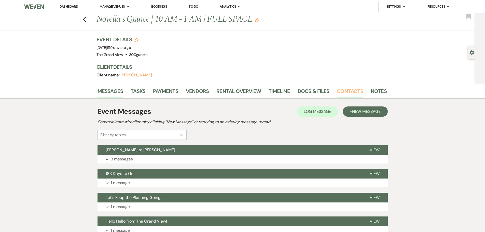
click at [347, 90] on link "Contacts" at bounding box center [350, 92] width 26 height 11
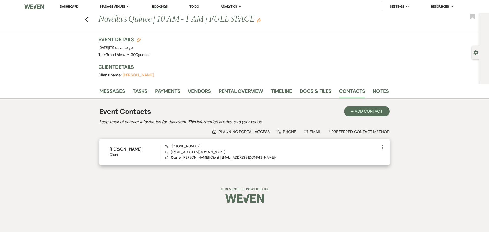
click at [182, 152] on p "Envelope [EMAIL_ADDRESS][DOMAIN_NAME]" at bounding box center [272, 152] width 214 height 6
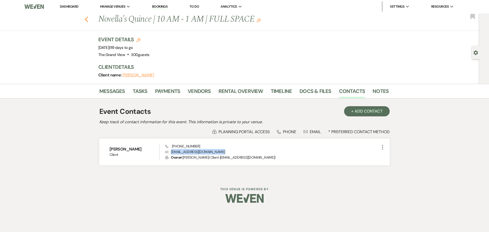
click at [87, 21] on use "button" at bounding box center [86, 20] width 3 height 6
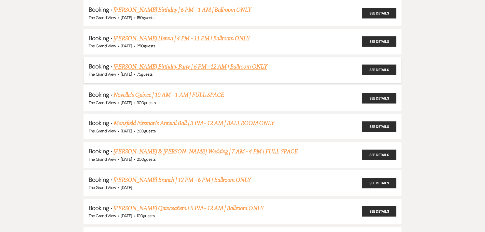
scroll to position [968, 0]
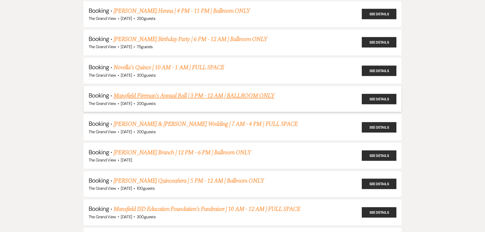
click at [161, 96] on link "Mansfield Fireman's Annual Ball | 3 PM - 12 AM | BALLROOM ONLY" at bounding box center [194, 95] width 161 height 9
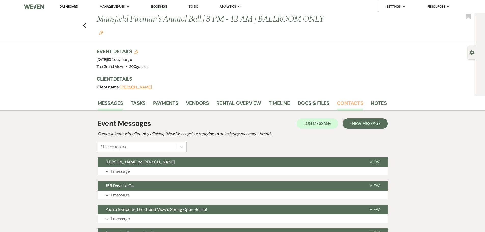
click at [344, 102] on link "Contacts" at bounding box center [350, 104] width 26 height 11
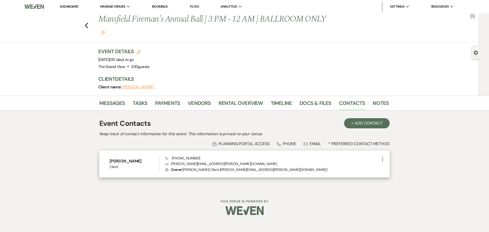
click at [201, 163] on p "Envelope [PERSON_NAME][EMAIL_ADDRESS][PERSON_NAME][DOMAIN_NAME]" at bounding box center [272, 164] width 214 height 6
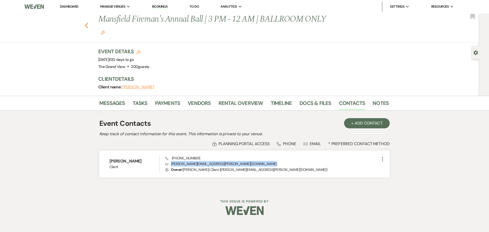
click at [85, 28] on icon "Previous" at bounding box center [87, 25] width 4 height 6
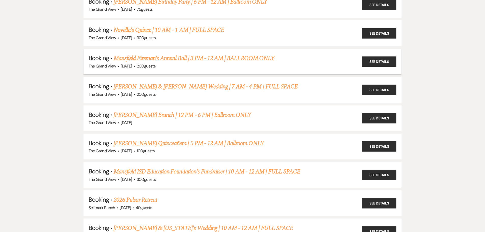
scroll to position [1019, 0]
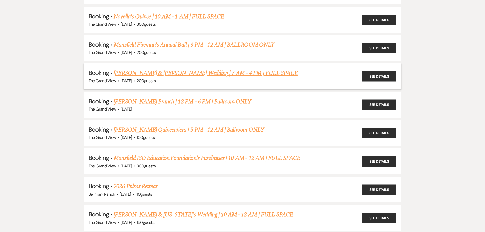
click at [148, 73] on link "[PERSON_NAME] & [PERSON_NAME] Wedding | 7 AM - 4 PM | FULL SPACE" at bounding box center [206, 73] width 184 height 9
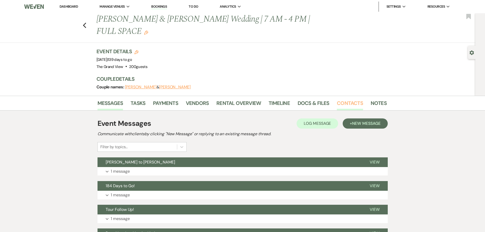
click at [353, 99] on link "Contacts" at bounding box center [350, 104] width 26 height 11
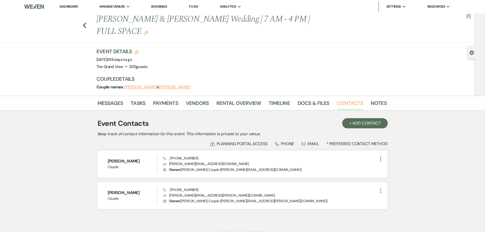
scroll to position [10, 0]
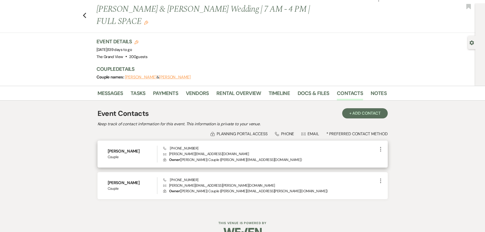
click at [181, 151] on p "Envelope [PERSON_NAME][EMAIL_ADDRESS][DOMAIN_NAME]" at bounding box center [270, 154] width 214 height 6
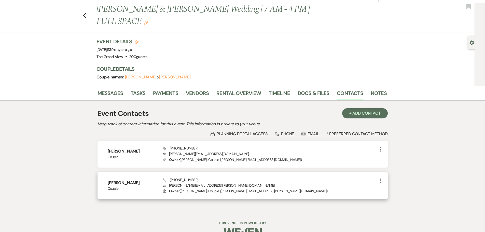
click at [194, 183] on p "Envelope [PERSON_NAME][EMAIL_ADDRESS][PERSON_NAME][DOMAIN_NAME]" at bounding box center [270, 186] width 214 height 6
click at [63, 86] on div "Messages Tasks Payments Vendors Rental Overview Timeline Docs & Files Contacts …" at bounding box center [242, 93] width 485 height 15
click at [84, 11] on div "Previous [PERSON_NAME] & [PERSON_NAME] Wedding | 7 AM - 4 PM | FULL SPACE Edit …" at bounding box center [236, 18] width 478 height 30
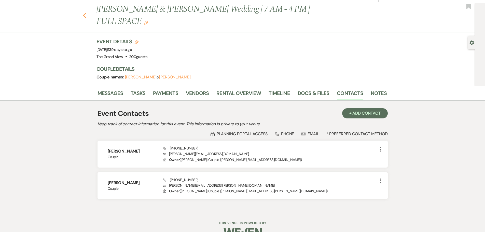
click at [86, 13] on use "button" at bounding box center [84, 16] width 3 height 6
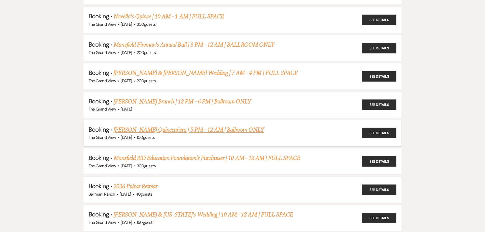
scroll to position [1045, 0]
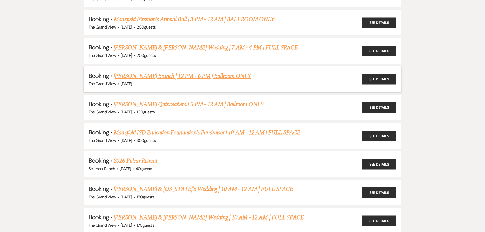
click at [157, 80] on link "[PERSON_NAME] Brunch | 12 PM - 6 PM | Ballroom ONLY" at bounding box center [183, 76] width 138 height 9
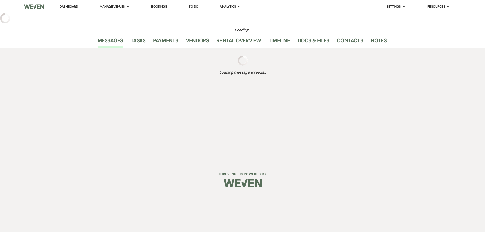
select select "5"
select select "6"
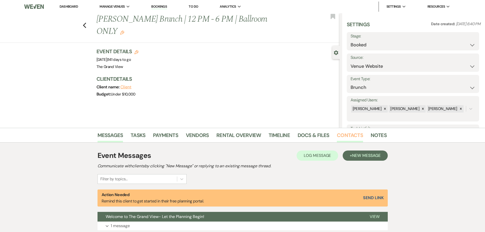
click at [348, 137] on link "Contacts" at bounding box center [350, 136] width 26 height 11
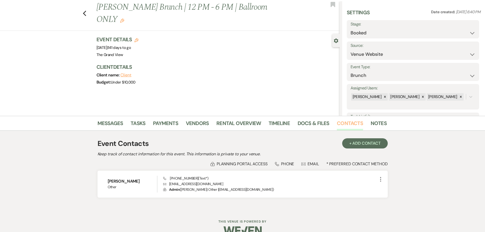
scroll to position [23, 0]
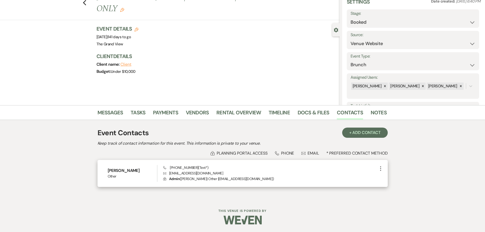
click at [199, 173] on p "Envelope [EMAIL_ADDRESS][DOMAIN_NAME]" at bounding box center [270, 173] width 214 height 6
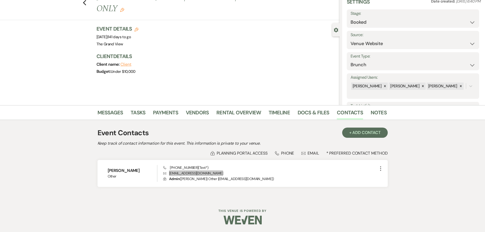
scroll to position [0, 0]
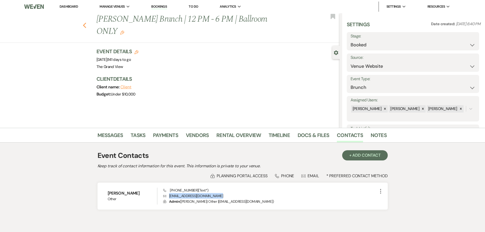
click at [86, 23] on use "button" at bounding box center [84, 26] width 3 height 6
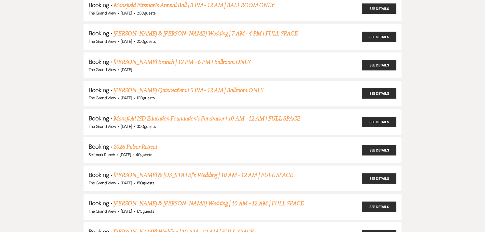
scroll to position [1070, 0]
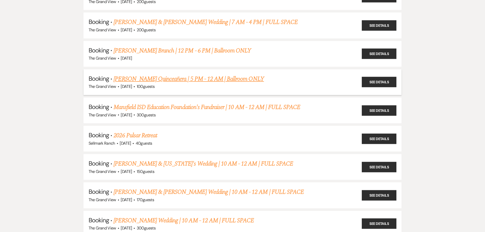
click at [189, 80] on link "[PERSON_NAME] Quinceañera | 5 PM - 12 AM | Ballroom ONLY" at bounding box center [189, 78] width 150 height 9
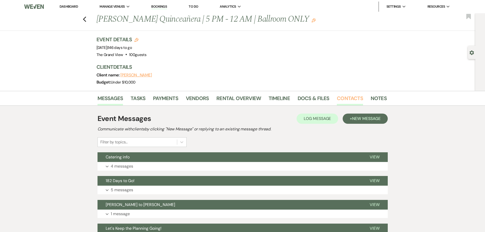
click at [352, 96] on link "Contacts" at bounding box center [350, 99] width 26 height 11
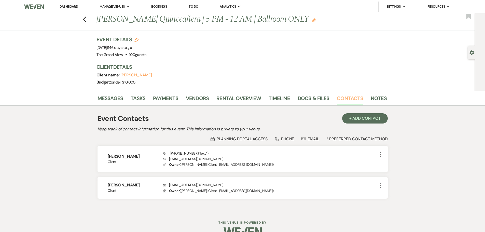
scroll to position [12, 0]
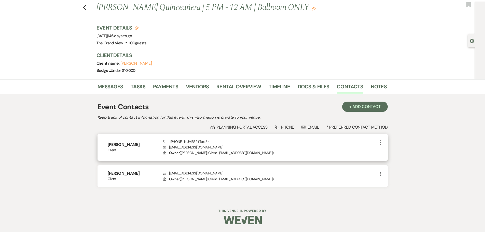
click at [197, 147] on p "Envelope [EMAIL_ADDRESS][DOMAIN_NAME]" at bounding box center [270, 147] width 214 height 6
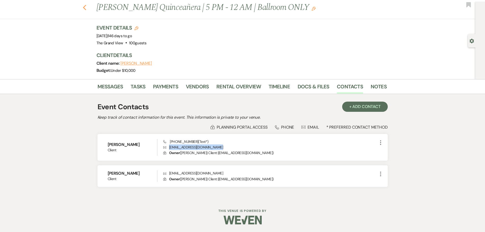
click at [87, 7] on icon "Previous" at bounding box center [85, 8] width 4 height 6
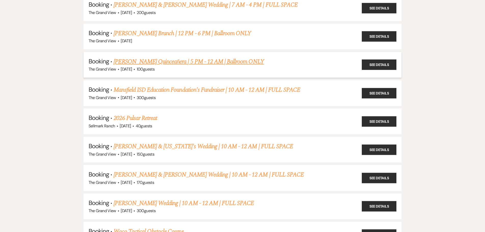
scroll to position [1096, 0]
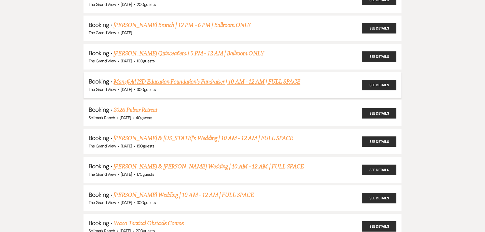
click at [143, 79] on link "Mansfield ISD Education Foundation's Fundraiser | 10 AM - 12 AM | FULL SPACE" at bounding box center [207, 81] width 187 height 9
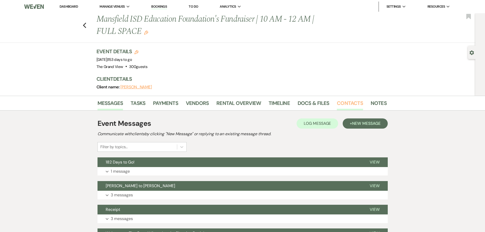
click at [348, 103] on link "Contacts" at bounding box center [350, 104] width 26 height 11
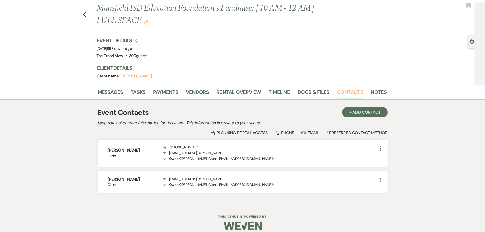
scroll to position [17, 0]
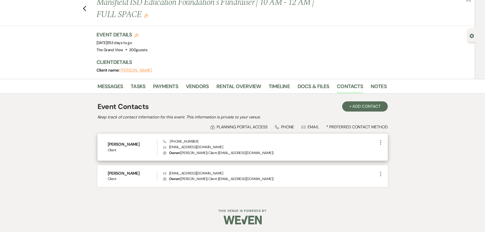
click at [201, 149] on p "Envelope [EMAIL_ADDRESS][DOMAIN_NAME]" at bounding box center [270, 147] width 214 height 6
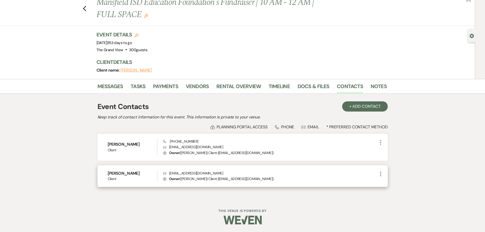
click at [184, 173] on p "Envelope [PERSON_NAME][EMAIL_ADDRESS][DOMAIN_NAME]" at bounding box center [270, 173] width 214 height 6
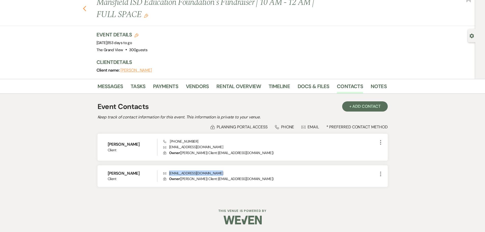
click at [87, 9] on icon "Previous" at bounding box center [85, 9] width 4 height 6
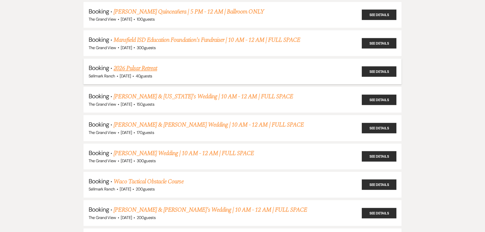
scroll to position [1147, 0]
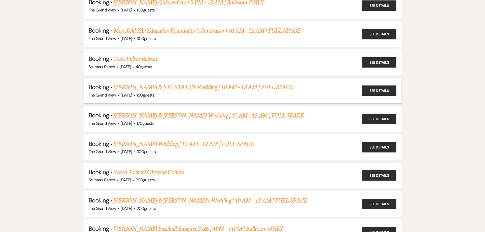
click at [147, 87] on link "[PERSON_NAME] & [US_STATE]'s Wedding | 10 AM - 12 AM | FULL SPACE" at bounding box center [204, 87] width 180 height 9
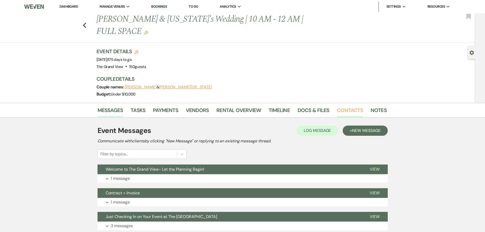
click at [347, 106] on link "Contacts" at bounding box center [350, 111] width 26 height 11
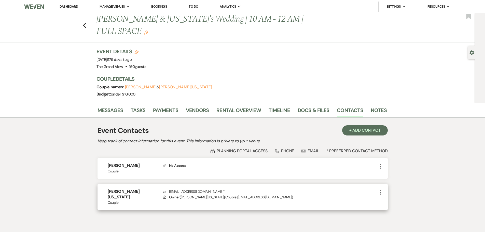
click at [184, 189] on p "Envelope [EMAIL_ADDRESS][DOMAIN_NAME] *" at bounding box center [270, 192] width 214 height 6
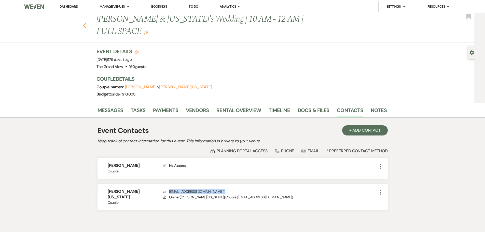
click at [86, 23] on use "button" at bounding box center [84, 26] width 3 height 6
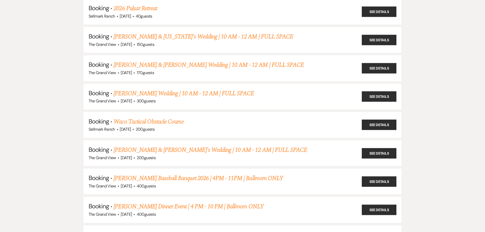
scroll to position [1198, 0]
click at [160, 64] on link "[PERSON_NAME] & [PERSON_NAME] Wedding | 10 AM - 12 AM | FULL SPACE" at bounding box center [209, 64] width 190 height 9
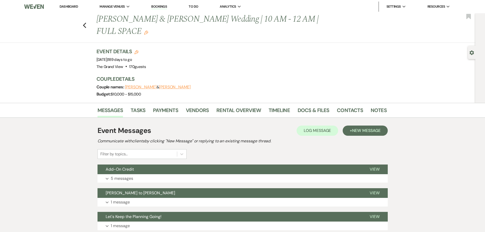
click at [344, 105] on li "Contacts" at bounding box center [354, 111] width 34 height 12
click at [346, 106] on link "Contacts" at bounding box center [350, 111] width 26 height 11
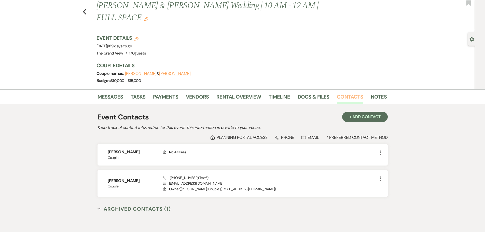
scroll to position [25, 0]
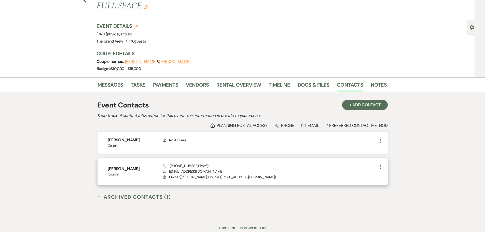
click at [188, 169] on p "Envelope [EMAIL_ADDRESS][DOMAIN_NAME]" at bounding box center [270, 172] width 214 height 6
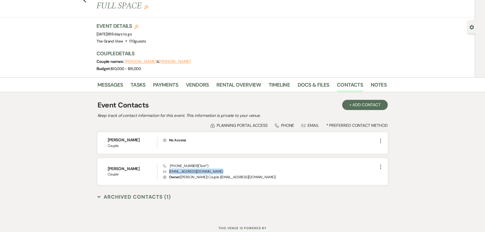
scroll to position [1198, 0]
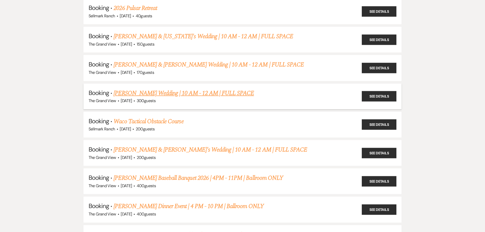
click at [167, 91] on link "[PERSON_NAME] Wedding | 10 AM - 12 AM | FULL SPACE" at bounding box center [184, 93] width 140 height 9
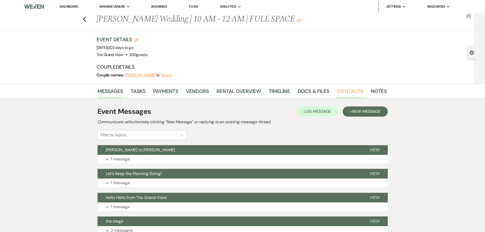
click at [351, 88] on link "Contacts" at bounding box center [350, 92] width 26 height 11
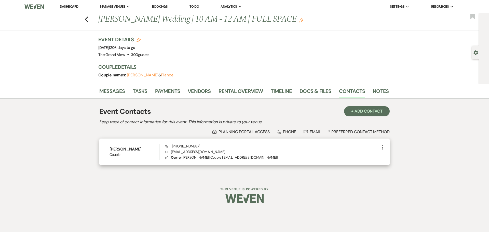
click at [199, 151] on p "Envelope [EMAIL_ADDRESS][DOMAIN_NAME]" at bounding box center [272, 152] width 214 height 6
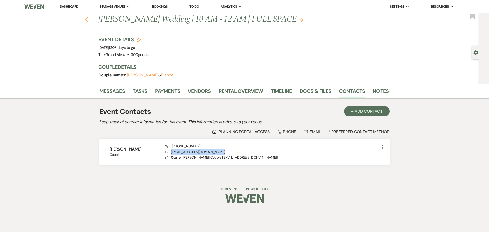
click at [87, 21] on use "button" at bounding box center [86, 20] width 3 height 6
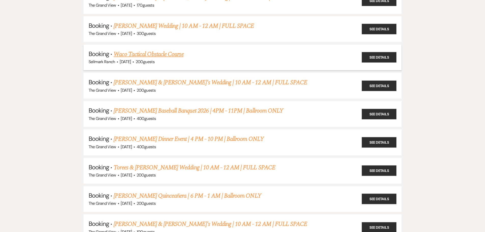
scroll to position [1274, 0]
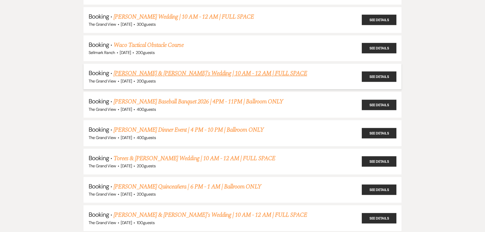
click at [137, 73] on link "[PERSON_NAME] & [PERSON_NAME]'s Wedding | 10 AM - 12 AM | FULL SPACE" at bounding box center [211, 73] width 194 height 9
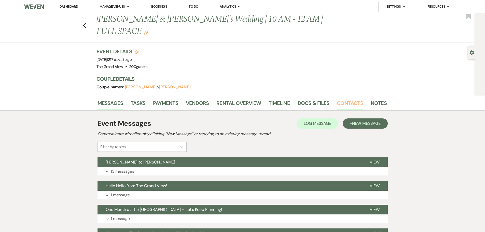
click at [337, 99] on link "Contacts" at bounding box center [350, 104] width 26 height 11
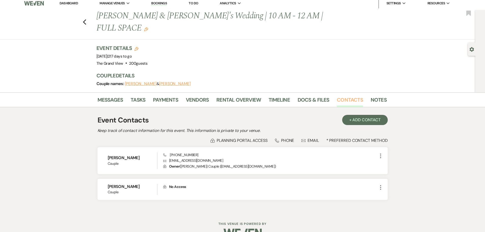
scroll to position [4, 0]
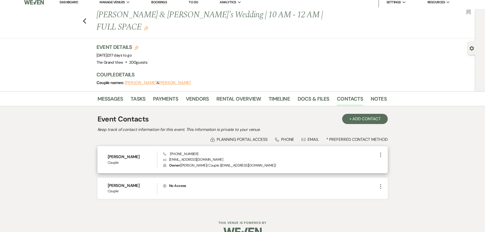
click at [185, 157] on p "Envelope [EMAIL_ADDRESS][DOMAIN_NAME]" at bounding box center [270, 160] width 214 height 6
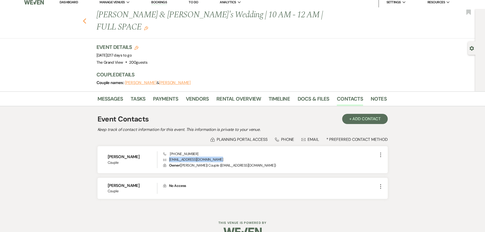
click at [86, 18] on icon "Previous" at bounding box center [85, 21] width 4 height 6
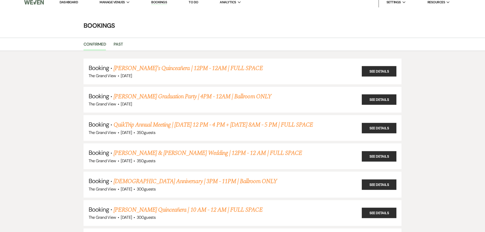
scroll to position [1274, 0]
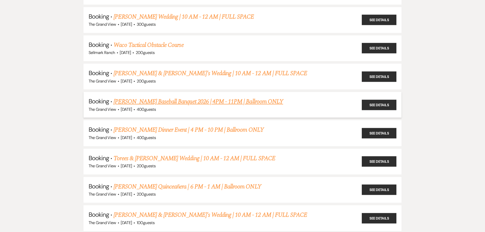
click at [127, 103] on link "[PERSON_NAME] Baseball Banquet 2026 | 4PM - 11PM | Ballroom ONLY" at bounding box center [199, 101] width 170 height 9
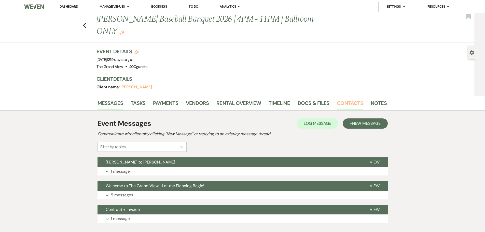
click at [355, 99] on link "Contacts" at bounding box center [350, 104] width 26 height 11
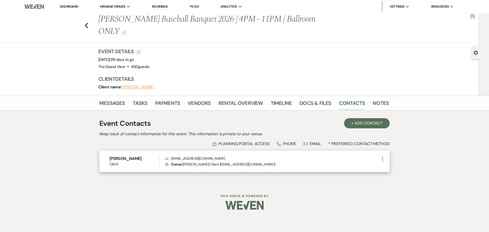
click at [195, 156] on p "Envelope [EMAIL_ADDRESS][DOMAIN_NAME]" at bounding box center [272, 159] width 214 height 6
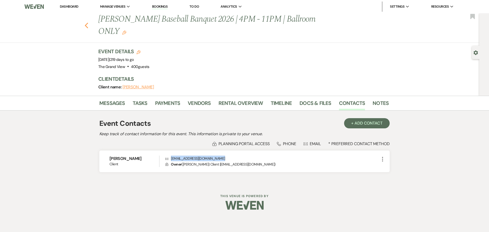
click at [85, 22] on icon "Previous" at bounding box center [87, 25] width 4 height 6
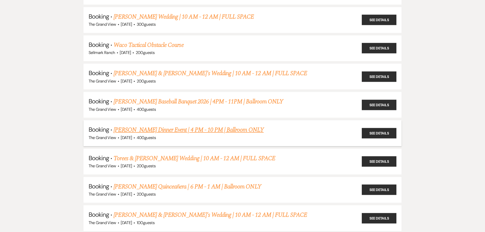
click at [159, 130] on link "[PERSON_NAME] Dinner Event | 4 PM - 10 PM | Ballroom ONLY" at bounding box center [189, 129] width 150 height 9
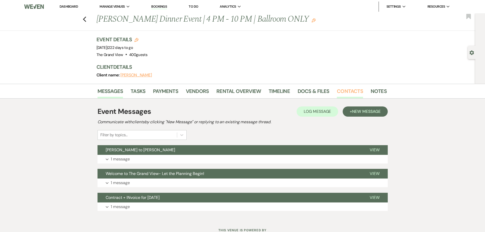
click at [346, 90] on link "Contacts" at bounding box center [350, 92] width 26 height 11
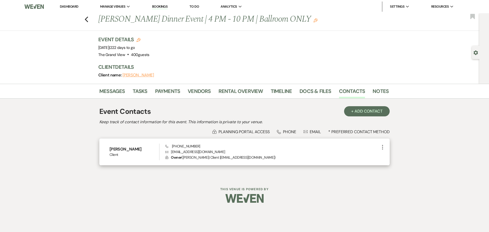
click at [190, 153] on p "Envelope [EMAIL_ADDRESS][DOMAIN_NAME]" at bounding box center [272, 152] width 214 height 6
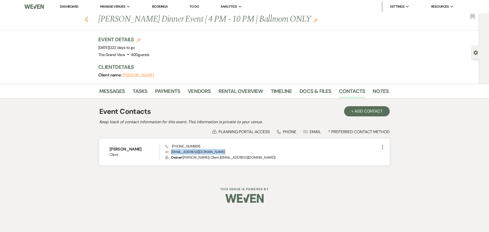
click at [86, 21] on use "button" at bounding box center [86, 20] width 3 height 6
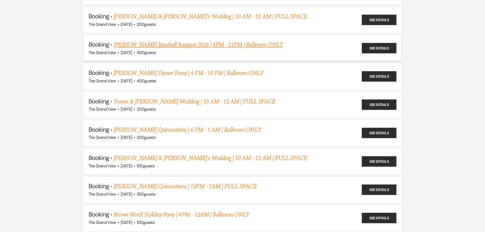
scroll to position [1351, 0]
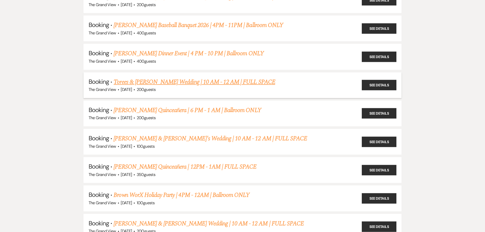
click at [156, 78] on link "Torees & [PERSON_NAME] Wedding | 10 AM - 12 AM | FULL SPACE" at bounding box center [195, 81] width 162 height 9
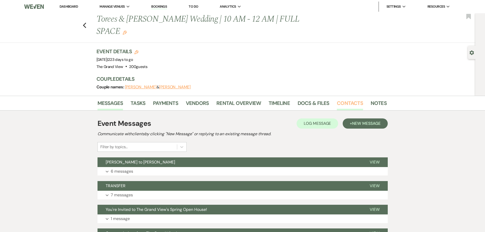
click at [357, 99] on link "Contacts" at bounding box center [350, 104] width 26 height 11
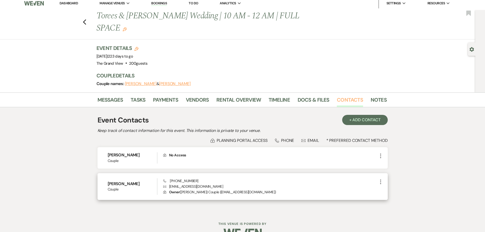
scroll to position [4, 0]
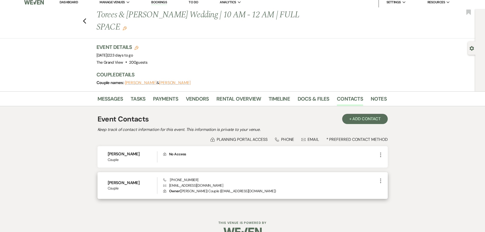
click at [192, 183] on p "Envelope [EMAIL_ADDRESS][DOMAIN_NAME]" at bounding box center [270, 186] width 214 height 6
click at [89, 14] on div "Previous Torees & [PERSON_NAME] Wedding | 10 AM - 12 AM | FULL SPACE Edit Bookm…" at bounding box center [236, 24] width 478 height 30
click at [87, 18] on icon "Previous" at bounding box center [85, 21] width 4 height 6
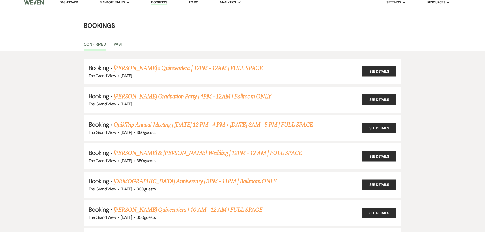
scroll to position [1351, 0]
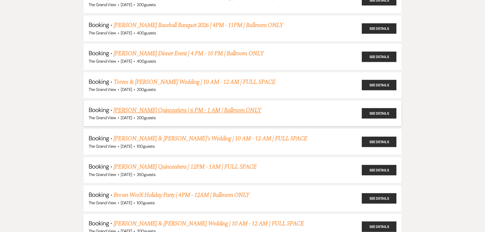
click at [171, 111] on link "[PERSON_NAME] Quinceañera | 6 PM - 1 AM | Ballroom ONLY" at bounding box center [188, 110] width 148 height 9
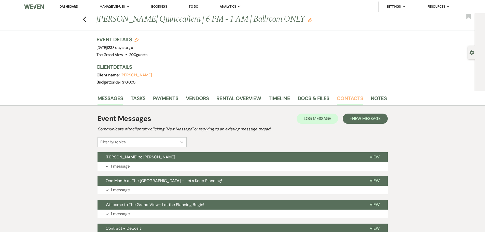
click at [337, 97] on link "Contacts" at bounding box center [350, 99] width 26 height 11
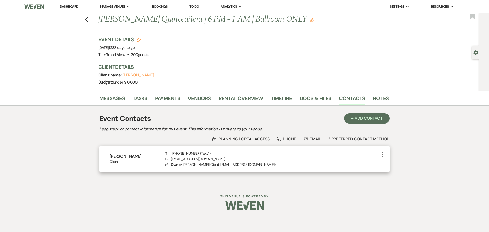
click at [200, 158] on p "Envelope [EMAIL_ADDRESS][DOMAIN_NAME]" at bounding box center [272, 159] width 214 height 6
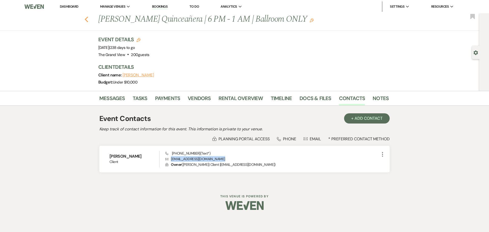
click at [86, 18] on use "button" at bounding box center [86, 20] width 3 height 6
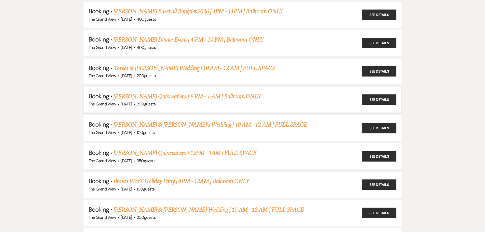
scroll to position [1401, 0]
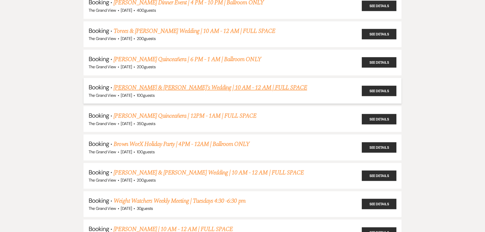
click at [143, 89] on link "[PERSON_NAME] & [PERSON_NAME]'s Wedding | 10 AM - 12 AM | FULL SPACE" at bounding box center [211, 87] width 194 height 9
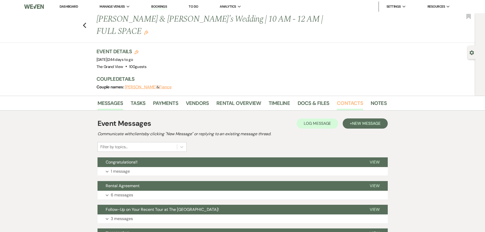
click at [340, 99] on link "Contacts" at bounding box center [350, 104] width 26 height 11
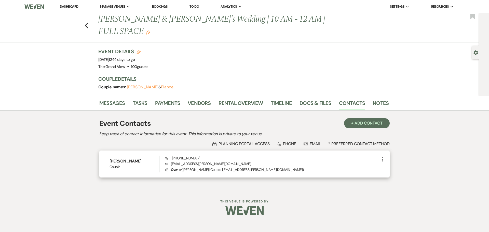
click at [193, 161] on p "Envelope [EMAIL_ADDRESS][PERSON_NAME][DOMAIN_NAME]" at bounding box center [272, 164] width 214 height 6
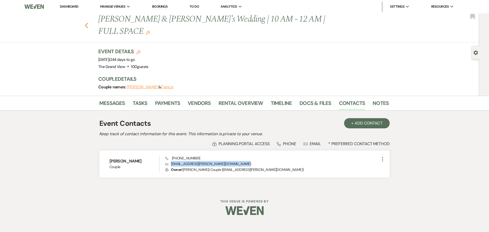
click at [87, 22] on icon "Previous" at bounding box center [87, 25] width 4 height 6
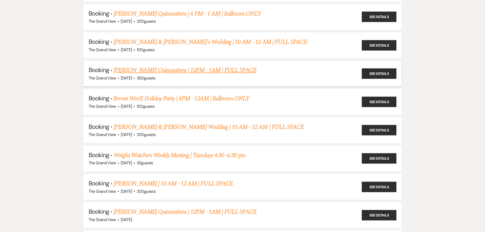
scroll to position [1452, 0]
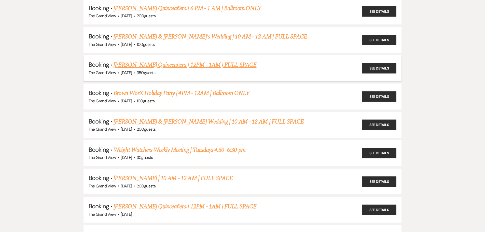
click at [144, 66] on link "[PERSON_NAME] Quinceañera | 12PM - 1AM | FULL SPACE" at bounding box center [185, 64] width 143 height 9
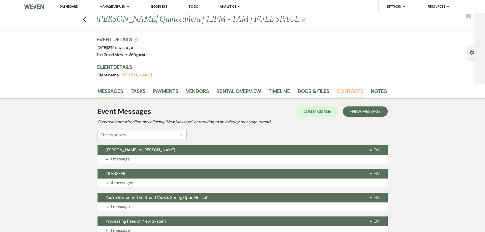
click at [351, 92] on link "Contacts" at bounding box center [350, 92] width 26 height 11
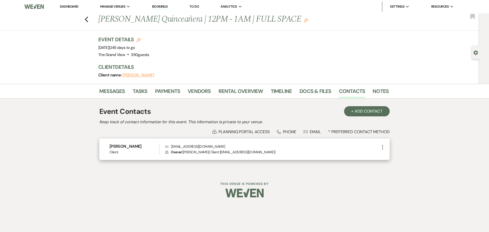
click at [203, 145] on p "Envelope [EMAIL_ADDRESS][DOMAIN_NAME]" at bounding box center [272, 147] width 214 height 6
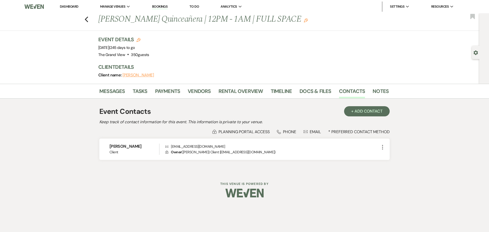
click at [89, 17] on div "[PERSON_NAME] Quinceañera | 12PM - 1AM | FULL SPACE Edit Bookmark" at bounding box center [238, 22] width 482 height 18
click at [87, 18] on use "button" at bounding box center [86, 20] width 3 height 6
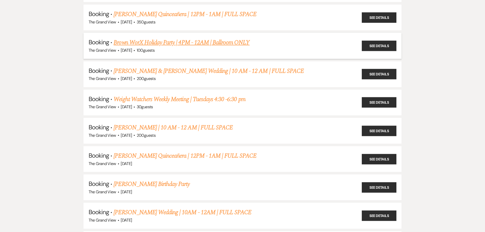
scroll to position [1503, 0]
click at [155, 41] on link "Brown WorX Holiday Party | 4PM - 12AM | Ballroom ONLY" at bounding box center [182, 42] width 136 height 9
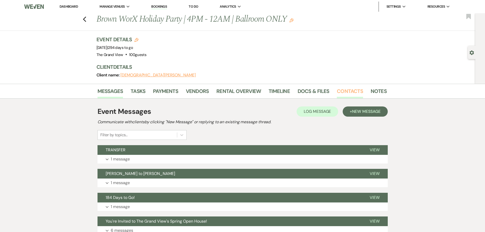
click at [347, 92] on link "Contacts" at bounding box center [350, 92] width 26 height 11
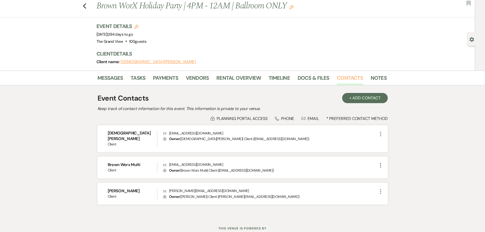
scroll to position [25, 0]
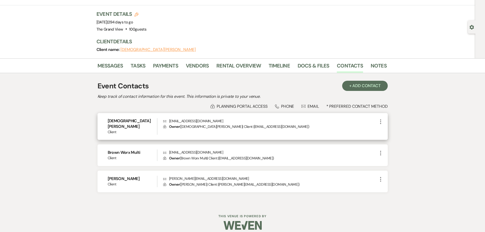
click at [181, 121] on p "Envelope [EMAIL_ADDRESS][DOMAIN_NAME]" at bounding box center [270, 121] width 214 height 6
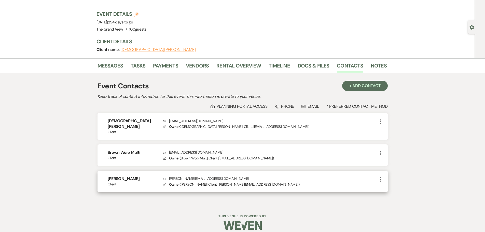
click at [240, 182] on p "Lock Owner ( [PERSON_NAME] | Client | [PERSON_NAME][EMAIL_ADDRESS][DOMAIN_NAME]…" at bounding box center [270, 185] width 214 height 6
click at [201, 176] on p "Envelope [PERSON_NAME][EMAIL_ADDRESS][DOMAIN_NAME]" at bounding box center [270, 179] width 214 height 6
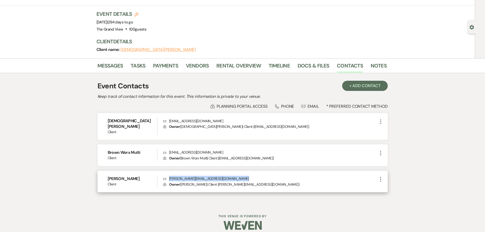
click at [201, 176] on p "Envelope [PERSON_NAME][EMAIL_ADDRESS][DOMAIN_NAME]" at bounding box center [270, 179] width 214 height 6
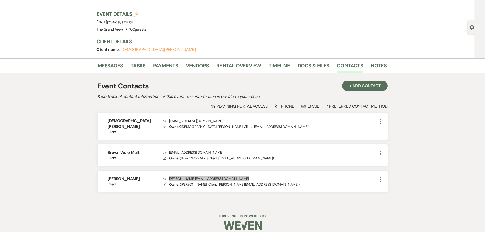
scroll to position [0, 0]
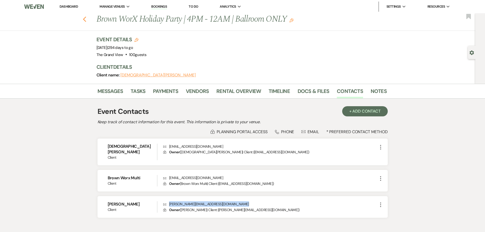
click at [86, 17] on icon "Previous" at bounding box center [85, 19] width 4 height 6
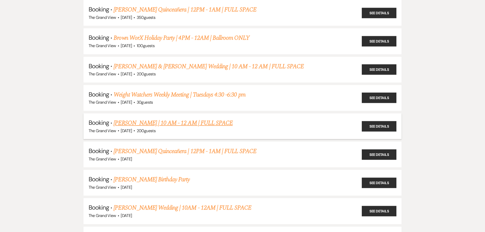
scroll to position [1503, 0]
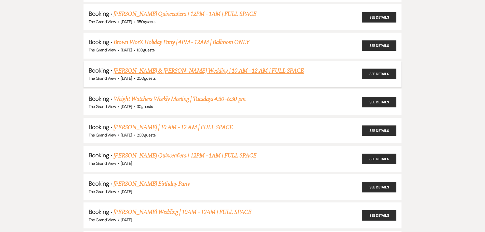
click at [145, 66] on link "[PERSON_NAME] & [PERSON_NAME] Wedding | 10 AM - 12 AM | FULL SPACE" at bounding box center [209, 70] width 190 height 9
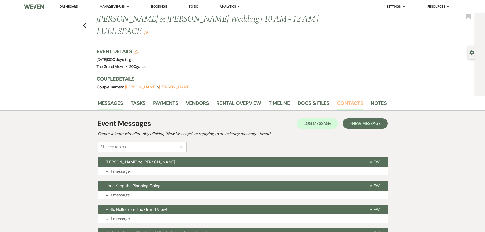
click at [337, 99] on link "Contacts" at bounding box center [350, 104] width 26 height 11
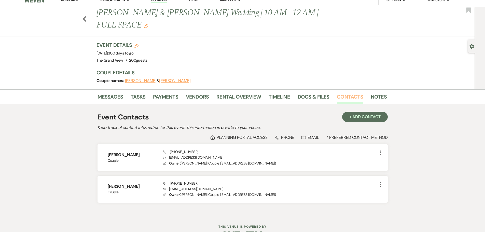
scroll to position [10, 0]
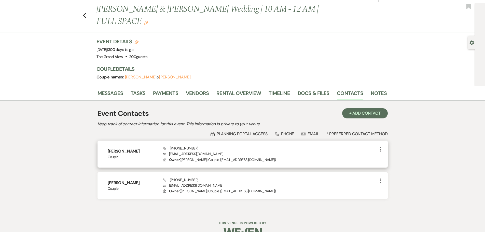
click at [179, 151] on p "Envelope [EMAIL_ADDRESS][DOMAIN_NAME]" at bounding box center [270, 154] width 214 height 6
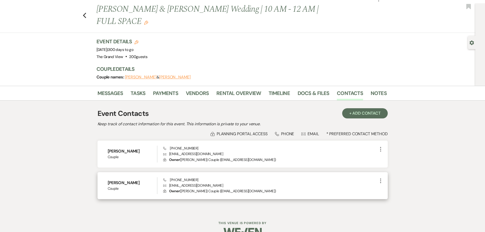
click at [187, 183] on p "Envelope [EMAIL_ADDRESS][DOMAIN_NAME]" at bounding box center [270, 186] width 214 height 6
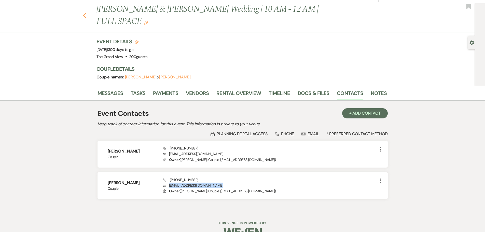
click at [87, 12] on icon "Previous" at bounding box center [85, 15] width 4 height 6
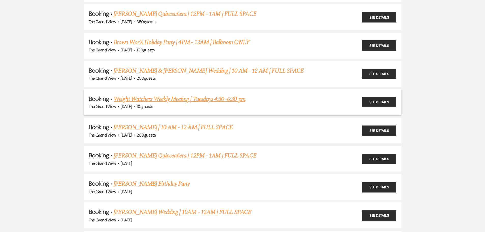
scroll to position [1554, 0]
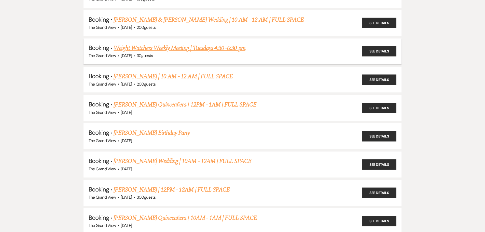
click at [128, 47] on link "Weight Watchers Weekly Meeting | Tuesdays 4:30 -6:30 pm" at bounding box center [180, 48] width 132 height 9
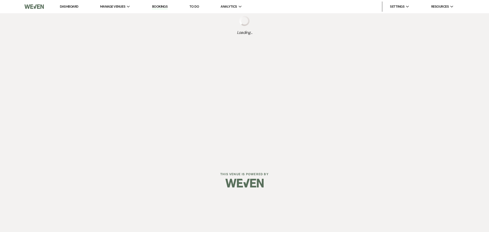
select select "22"
select select "9"
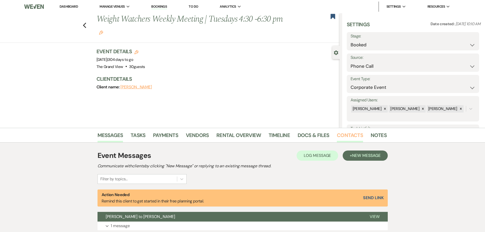
click at [343, 138] on link "Contacts" at bounding box center [350, 136] width 26 height 11
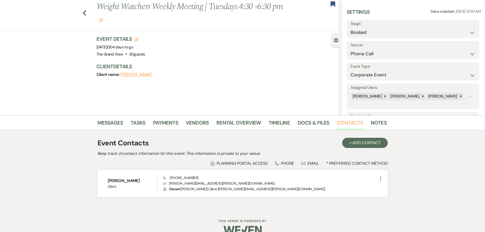
scroll to position [23, 0]
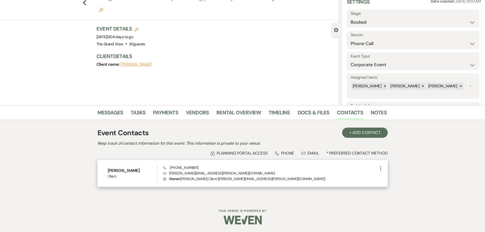
click at [185, 174] on p "Envelope [PERSON_NAME][EMAIL_ADDRESS][PERSON_NAME][DOMAIN_NAME]" at bounding box center [270, 173] width 214 height 6
click at [85, 6] on div "Previous Weight Watchers Weekly Meeting | Tuesdays 4:30 -6:30 pm Edit Bookmark" at bounding box center [168, 6] width 342 height 30
click at [86, 4] on icon "Previous" at bounding box center [85, 3] width 4 height 6
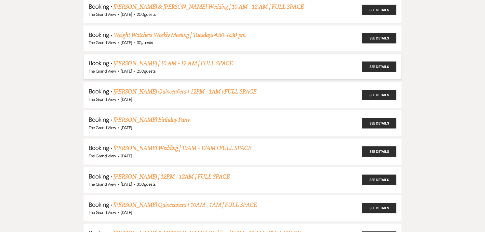
scroll to position [1580, 0]
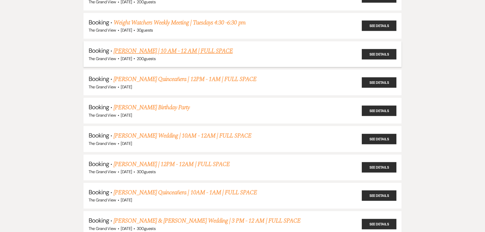
click at [165, 49] on link "[PERSON_NAME] | 10 AM - 12 AM | FULL SPACE" at bounding box center [173, 50] width 119 height 9
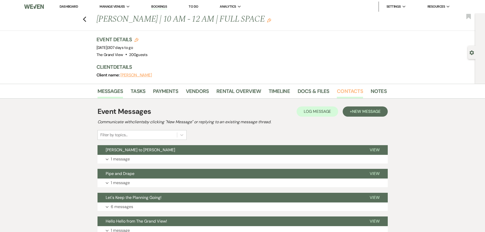
click at [339, 87] on link "Contacts" at bounding box center [350, 92] width 26 height 11
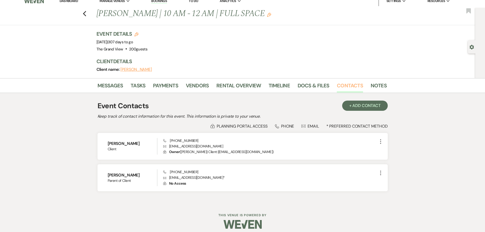
scroll to position [10, 0]
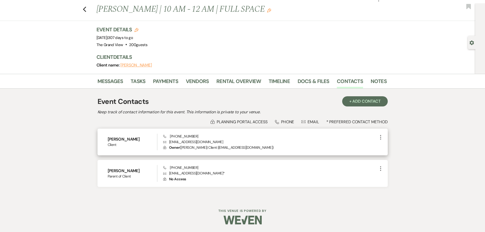
click at [190, 141] on p "Envelope [EMAIL_ADDRESS][DOMAIN_NAME]" at bounding box center [270, 142] width 214 height 6
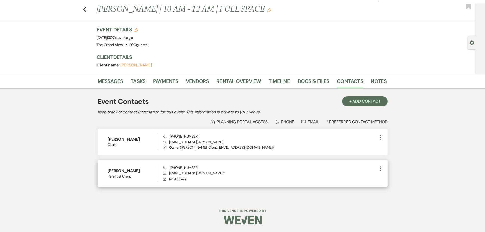
click at [189, 171] on p "Envelope [EMAIL_ADDRESS][DOMAIN_NAME] *" at bounding box center [270, 173] width 214 height 6
drag, startPoint x: 201, startPoint y: 174, endPoint x: 167, endPoint y: 173, distance: 33.9
click at [167, 173] on p "Envelope [EMAIL_ADDRESS][DOMAIN_NAME] *" at bounding box center [270, 173] width 214 height 6
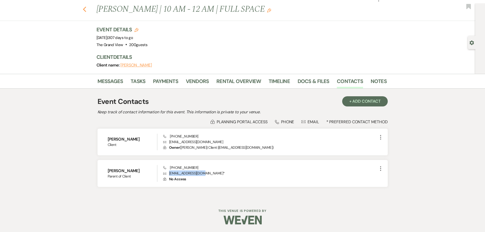
click at [85, 9] on use "button" at bounding box center [84, 10] width 3 height 6
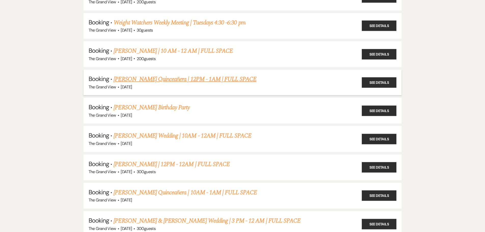
click at [146, 79] on link "[PERSON_NAME] Quinceañera | 12PM - 1AM | FULL SPACE" at bounding box center [185, 79] width 143 height 9
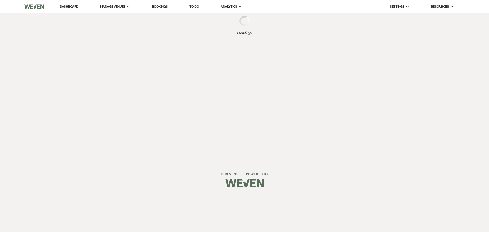
select select "12"
select select "15"
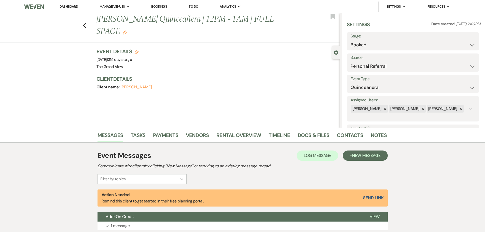
click at [352, 130] on li "Contacts" at bounding box center [354, 136] width 34 height 12
click at [352, 134] on link "Contacts" at bounding box center [350, 136] width 26 height 11
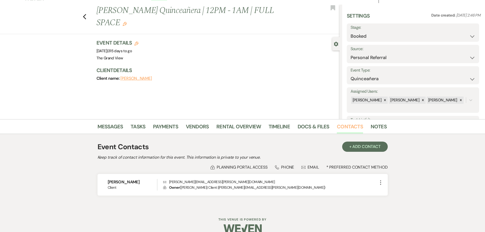
scroll to position [17, 0]
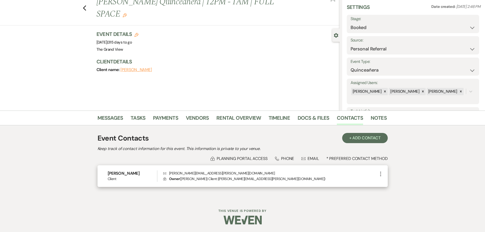
click at [190, 173] on p "Envelope [PERSON_NAME][EMAIL_ADDRESS][PERSON_NAME][DOMAIN_NAME]" at bounding box center [270, 173] width 214 height 6
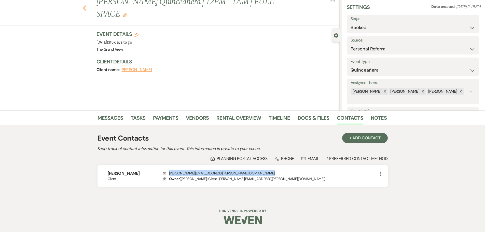
click at [87, 5] on icon "Previous" at bounding box center [85, 8] width 4 height 6
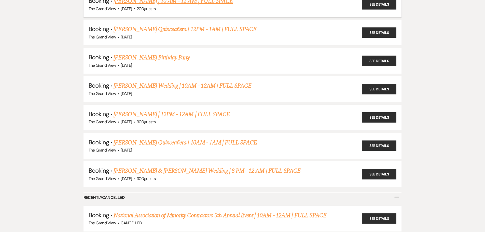
scroll to position [1631, 0]
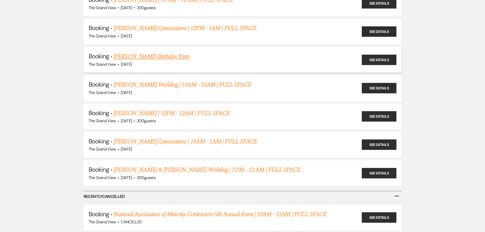
click at [136, 60] on link "[PERSON_NAME] Birthday Party" at bounding box center [152, 56] width 76 height 9
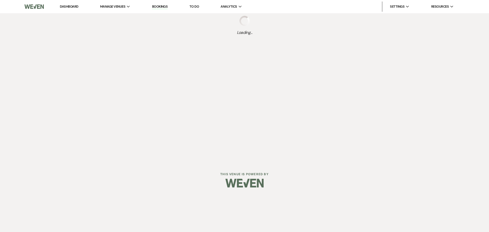
select select "5"
select select "4"
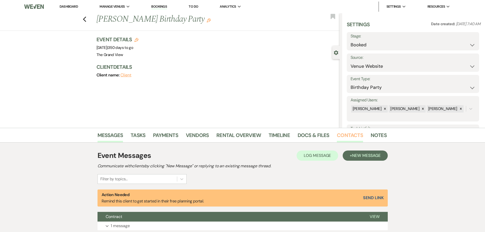
click at [346, 134] on link "Contacts" at bounding box center [350, 136] width 26 height 11
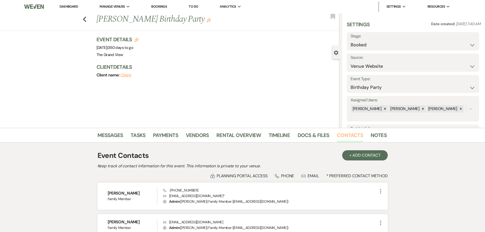
scroll to position [49, 0]
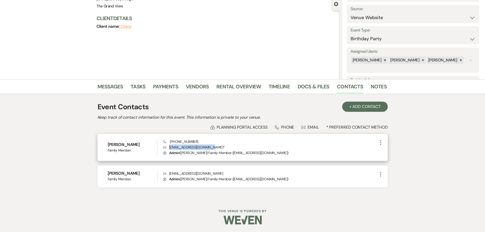
drag, startPoint x: 207, startPoint y: 147, endPoint x: 169, endPoint y: 148, distance: 38.0
click at [169, 148] on p "Envelope [EMAIL_ADDRESS][DOMAIN_NAME] *" at bounding box center [270, 147] width 214 height 6
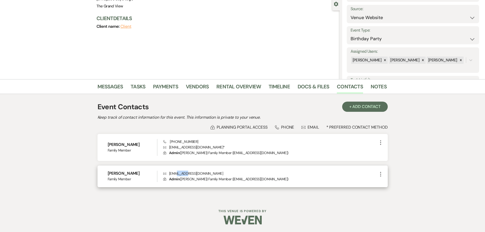
click at [176, 173] on p "Envelope [EMAIL_ADDRESS][DOMAIN_NAME]" at bounding box center [270, 174] width 214 height 6
click at [174, 173] on p "Envelope [EMAIL_ADDRESS][DOMAIN_NAME]" at bounding box center [270, 174] width 214 height 6
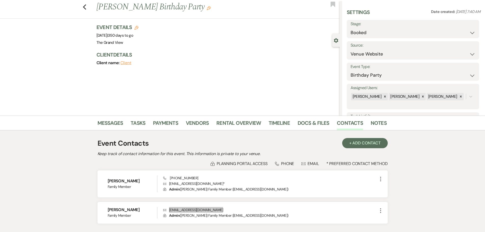
scroll to position [0, 0]
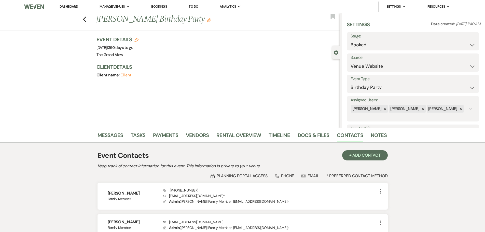
click at [84, 19] on div "Previous [PERSON_NAME] Birthday Party Edit Bookmark" at bounding box center [168, 22] width 342 height 18
click at [90, 18] on div "Previous [PERSON_NAME] Birthday Party Edit Bookmark" at bounding box center [168, 22] width 342 height 18
click at [88, 19] on div "Previous [PERSON_NAME] Birthday Party Edit Bookmark" at bounding box center [168, 22] width 342 height 18
click at [86, 20] on use "button" at bounding box center [84, 20] width 3 height 6
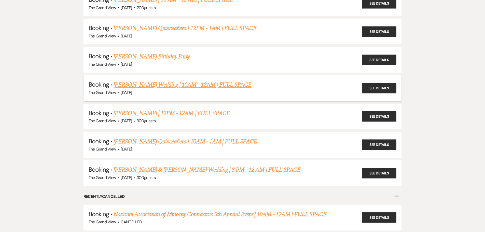
click at [174, 83] on link "[PERSON_NAME] Wedding | 10AM - 12AM | FULL SPACE" at bounding box center [183, 84] width 138 height 9
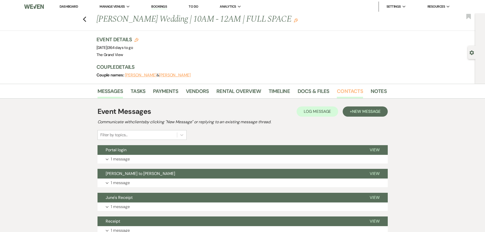
click at [350, 89] on link "Contacts" at bounding box center [350, 92] width 26 height 11
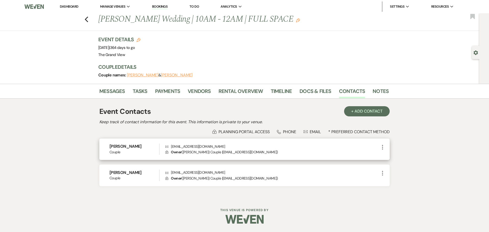
click at [205, 146] on p "Envelope [EMAIL_ADDRESS][DOMAIN_NAME]" at bounding box center [272, 147] width 214 height 6
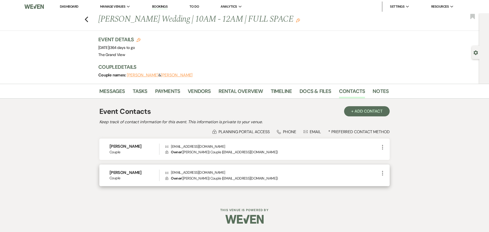
click at [184, 171] on p "Envelope [EMAIL_ADDRESS][DOMAIN_NAME]" at bounding box center [272, 173] width 214 height 6
click at [89, 22] on div "Previous [PERSON_NAME] Wedding | 10AM - 12AM | FULL SPACE Edit Bookmark" at bounding box center [238, 22] width 482 height 18
click at [86, 21] on icon "Previous" at bounding box center [87, 19] width 4 height 6
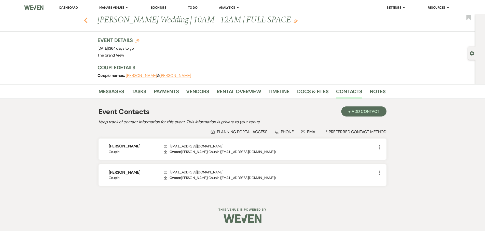
scroll to position [1631, 0]
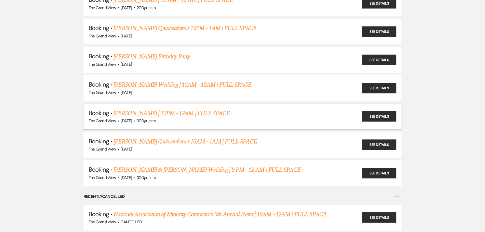
click at [137, 115] on link "[PERSON_NAME] | 12PM - 12AM | FULL SPACE" at bounding box center [172, 113] width 116 height 9
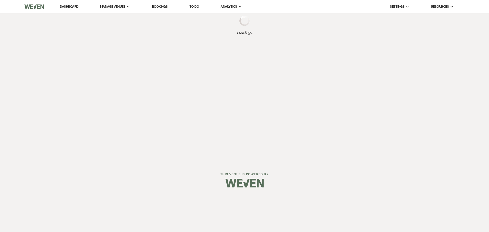
select select "5"
select select "15"
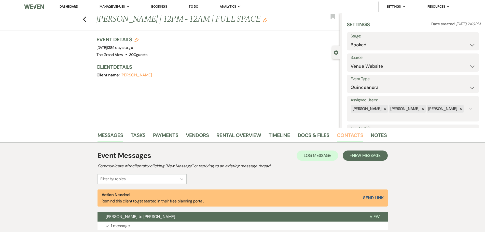
click at [349, 139] on link "Contacts" at bounding box center [350, 136] width 26 height 11
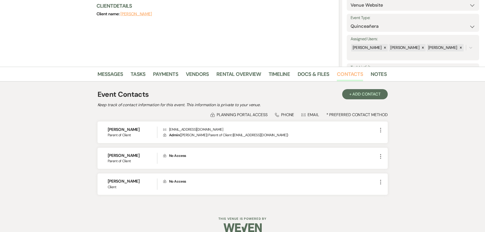
scroll to position [69, 0]
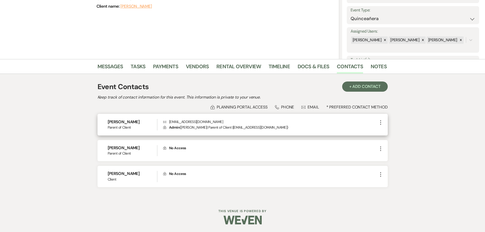
click at [183, 120] on p "Envelope [EMAIL_ADDRESS][DOMAIN_NAME]" at bounding box center [270, 122] width 214 height 6
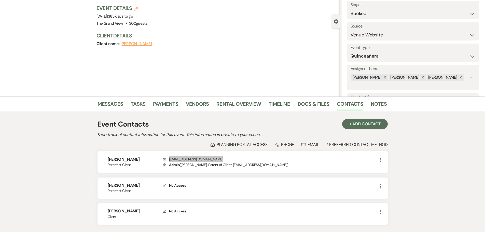
scroll to position [0, 0]
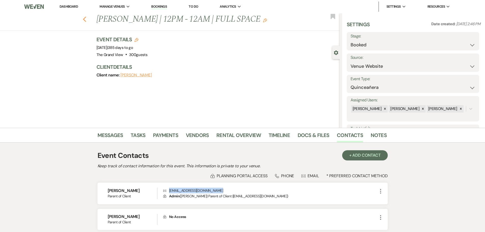
click at [87, 19] on icon "Previous" at bounding box center [85, 19] width 4 height 6
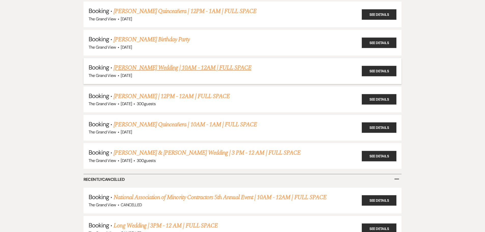
scroll to position [1682, 0]
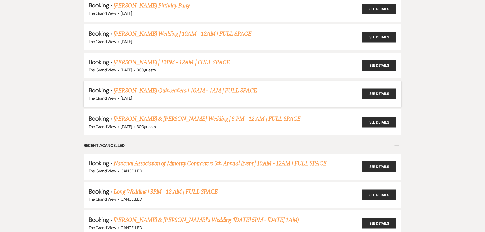
click at [135, 91] on link "[PERSON_NAME] Quinceañera | 10AM - 1AM | FULL SPACE" at bounding box center [185, 90] width 143 height 9
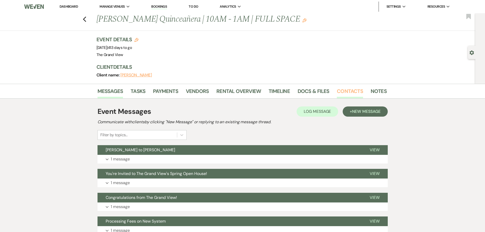
click at [352, 93] on link "Contacts" at bounding box center [350, 92] width 26 height 11
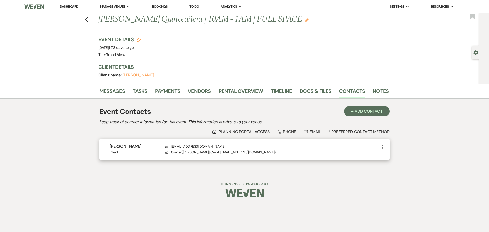
click at [186, 146] on p "Envelope [EMAIL_ADDRESS][DOMAIN_NAME]" at bounding box center [272, 147] width 214 height 6
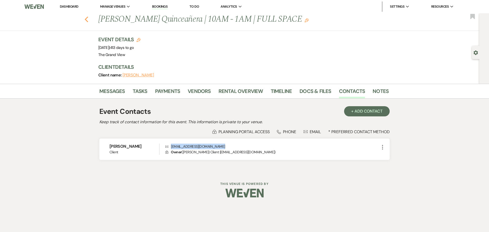
click at [88, 16] on icon "Previous" at bounding box center [87, 19] width 4 height 6
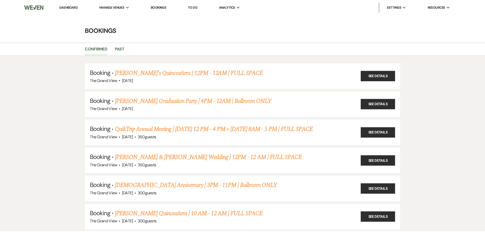
scroll to position [1682, 0]
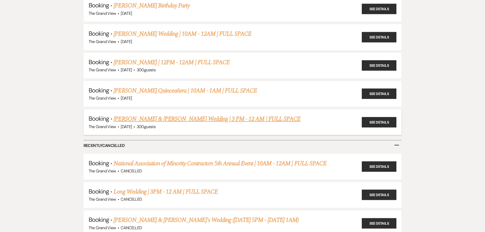
click at [159, 119] on link "[PERSON_NAME] & [PERSON_NAME] Wedding | 3 PM - 12 AM | FULL SPACE" at bounding box center [207, 118] width 187 height 9
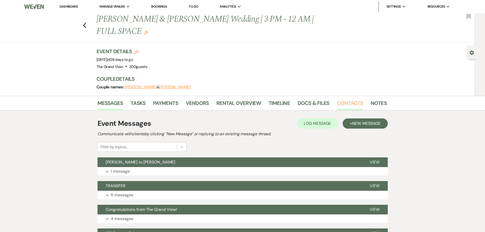
click at [358, 99] on link "Contacts" at bounding box center [350, 104] width 26 height 11
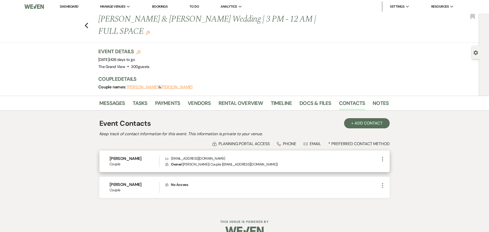
click at [197, 156] on p "Envelope [EMAIL_ADDRESS][DOMAIN_NAME]" at bounding box center [272, 159] width 214 height 6
click at [198, 156] on p "Envelope [EMAIL_ADDRESS][DOMAIN_NAME]" at bounding box center [272, 159] width 214 height 6
